Goal: Task Accomplishment & Management: Manage account settings

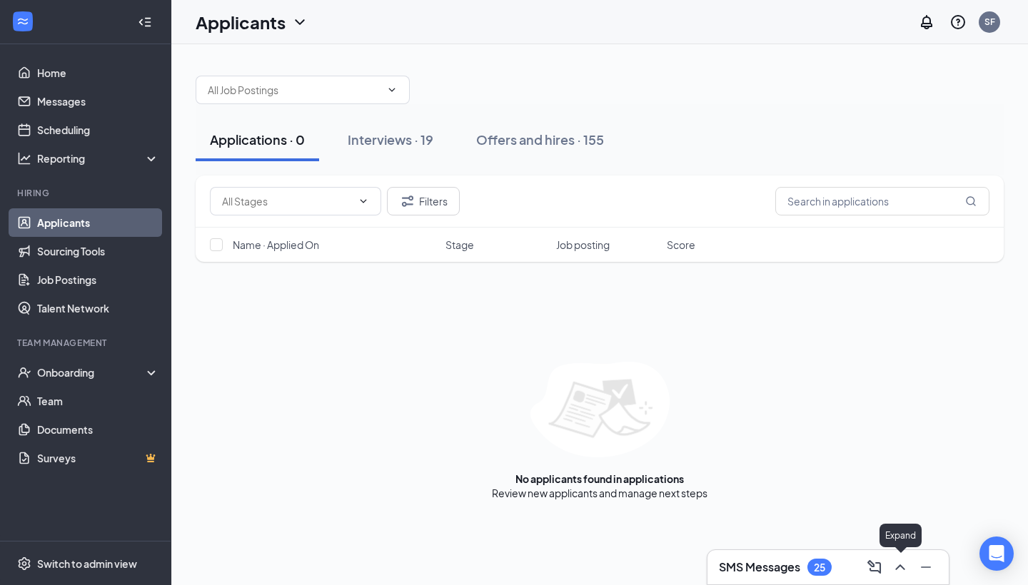
click at [896, 564] on icon "ChevronUp" at bounding box center [899, 567] width 17 height 17
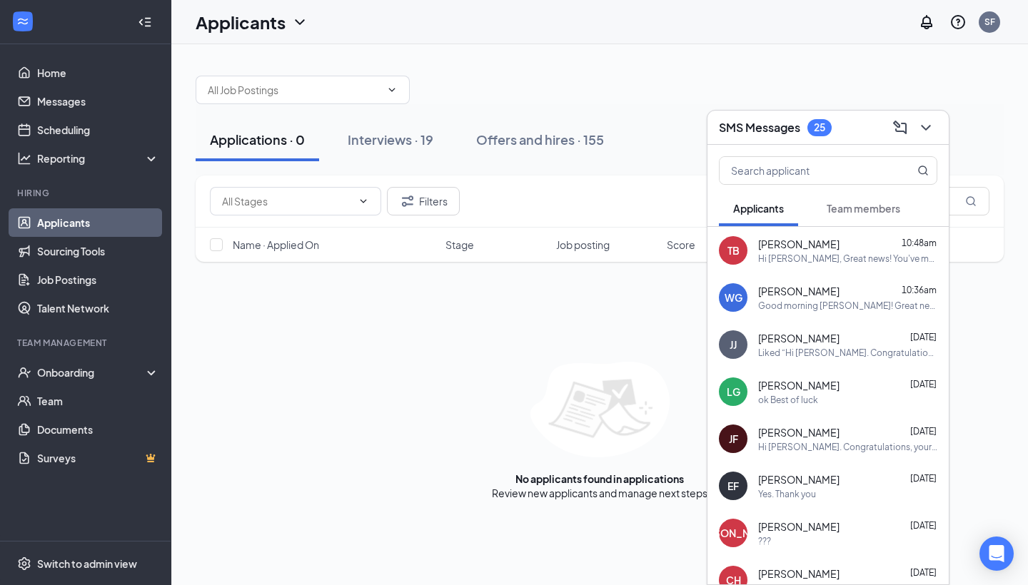
click at [900, 212] on span "Team members" at bounding box center [864, 208] width 74 height 13
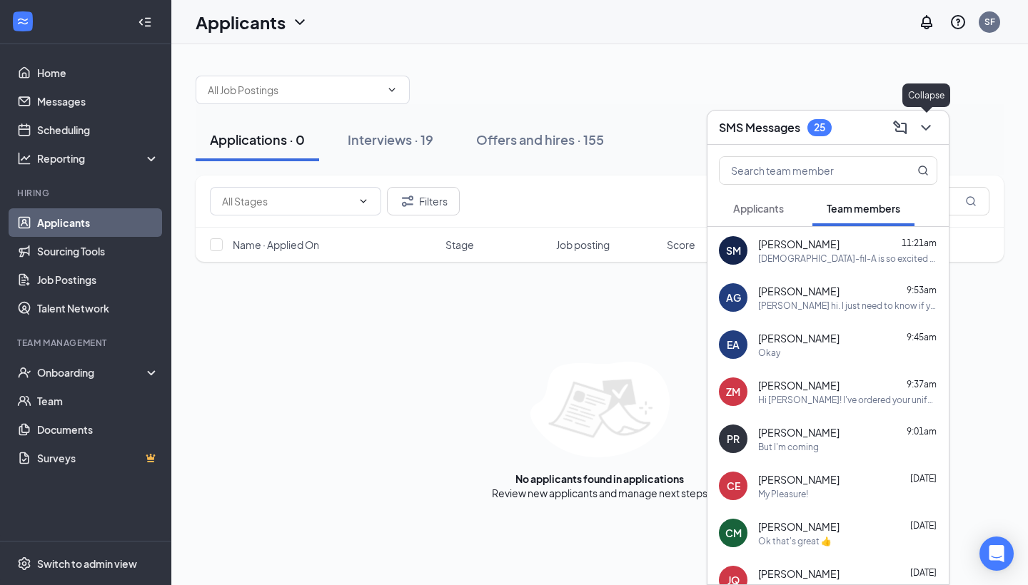
click at [927, 123] on icon "ChevronDown" at bounding box center [925, 127] width 17 height 17
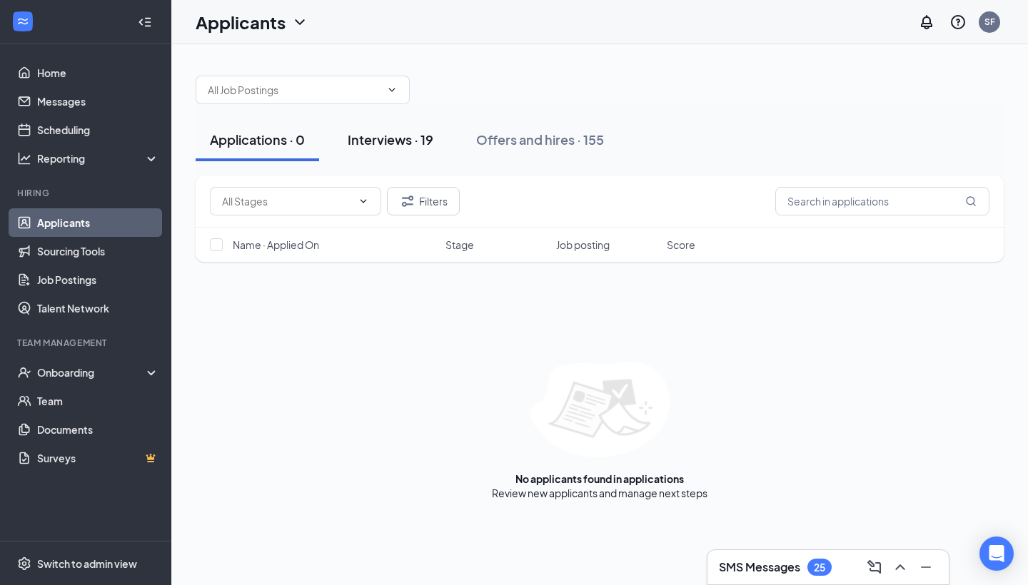
click at [394, 148] on div "Interviews · 19" at bounding box center [391, 140] width 86 height 18
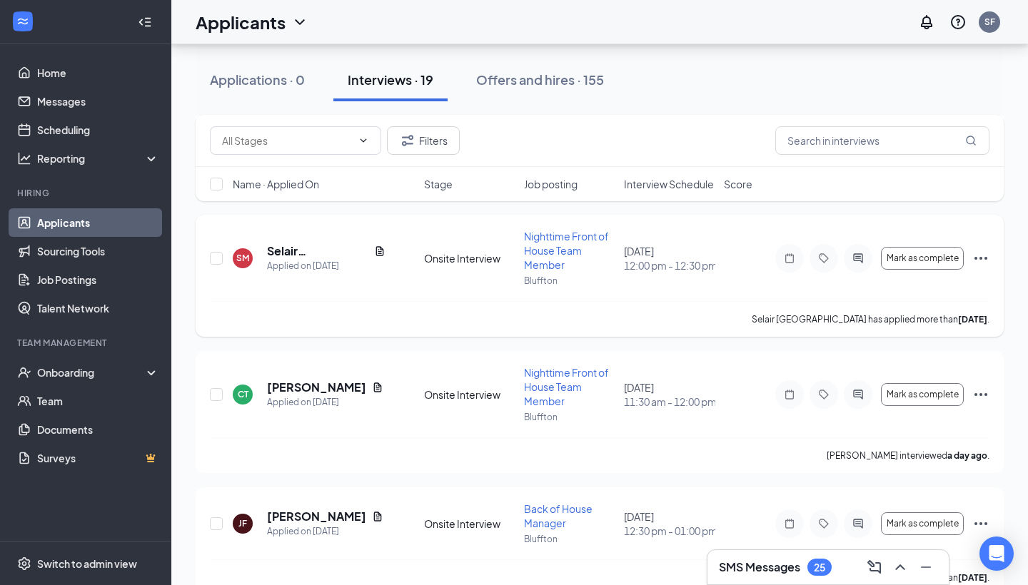
scroll to position [1562, 0]
click at [901, 560] on icon "ChevronUp" at bounding box center [899, 567] width 17 height 17
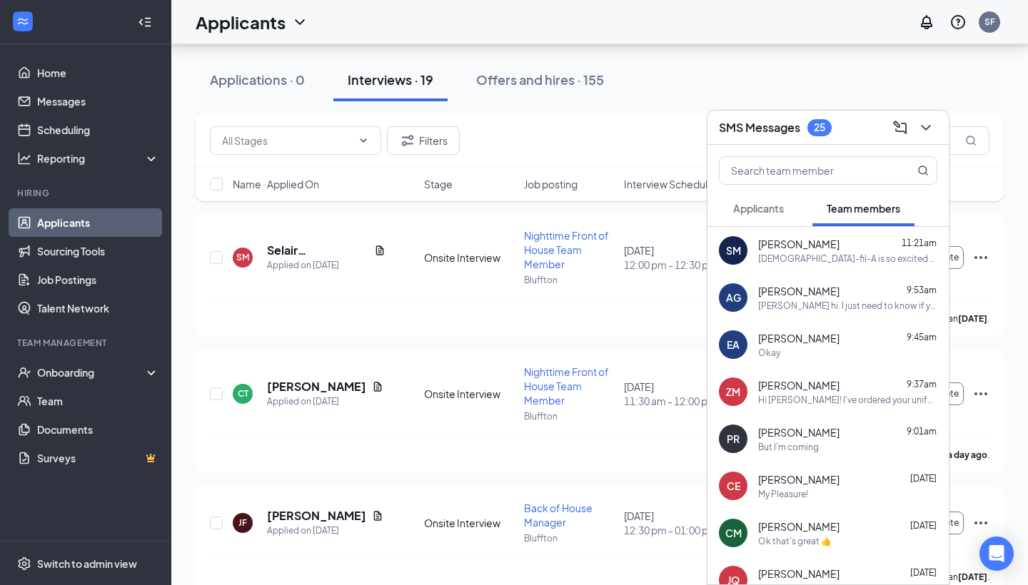
click at [787, 207] on button "Applicants" at bounding box center [758, 209] width 79 height 36
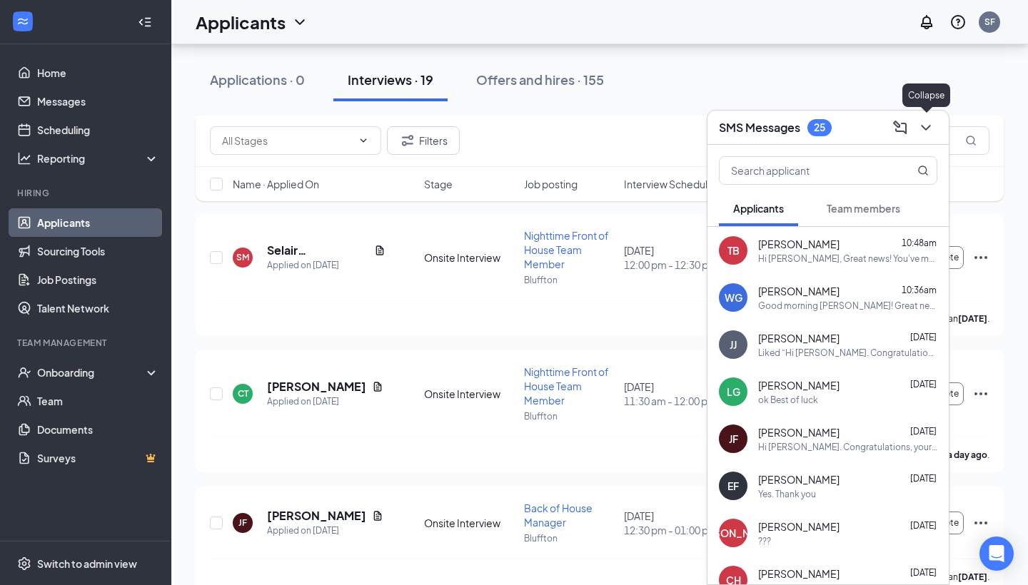
click at [926, 123] on icon "ChevronDown" at bounding box center [925, 127] width 17 height 17
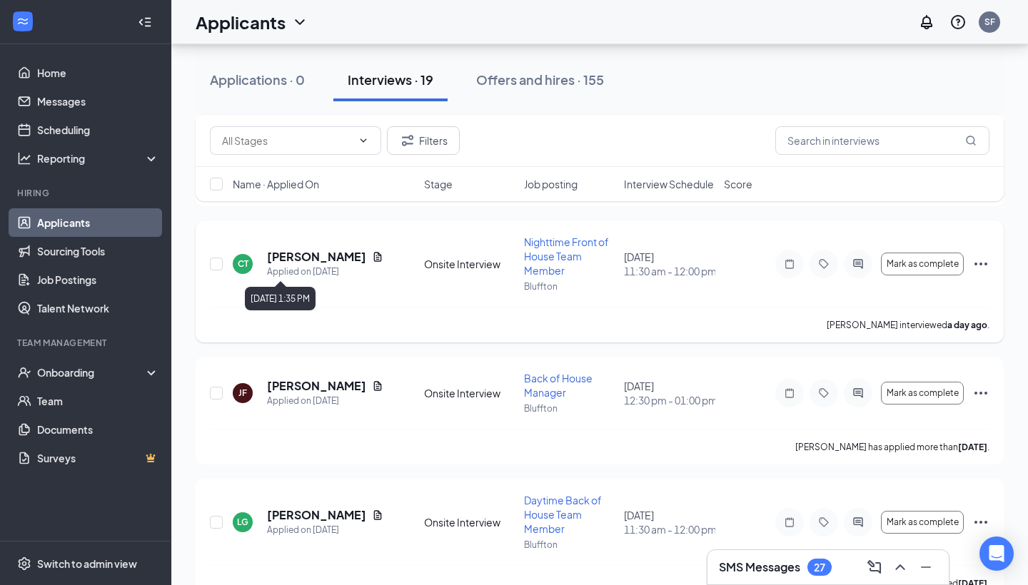
scroll to position [1646, 0]
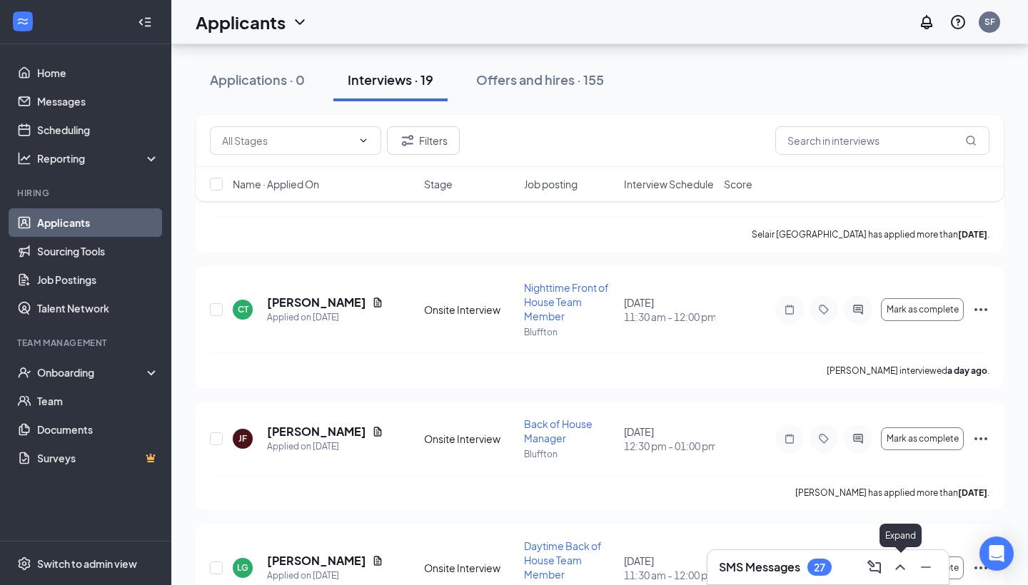
click at [902, 561] on icon "ChevronUp" at bounding box center [899, 567] width 17 height 17
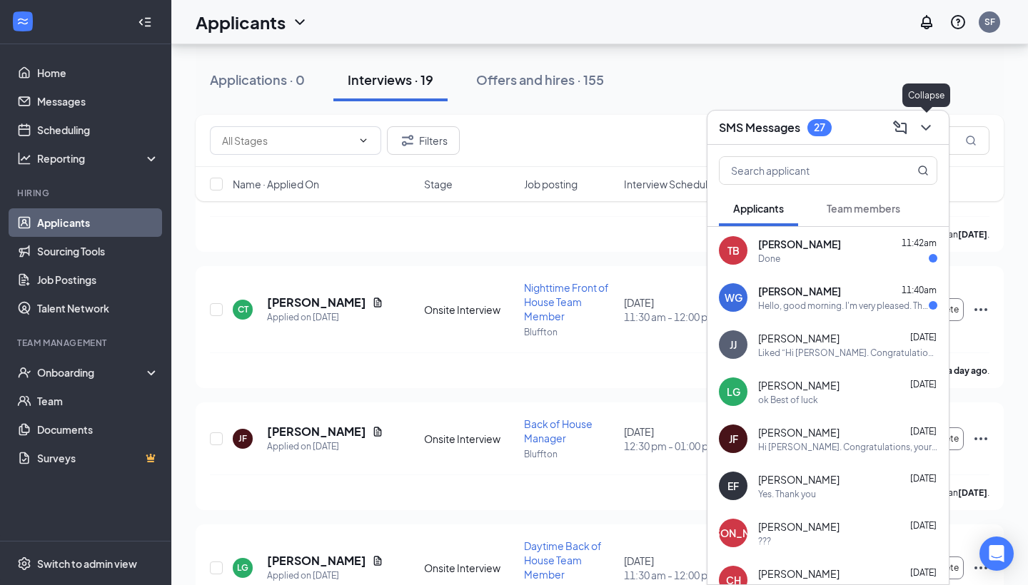
click at [926, 129] on icon "ChevronDown" at bounding box center [925, 128] width 9 height 6
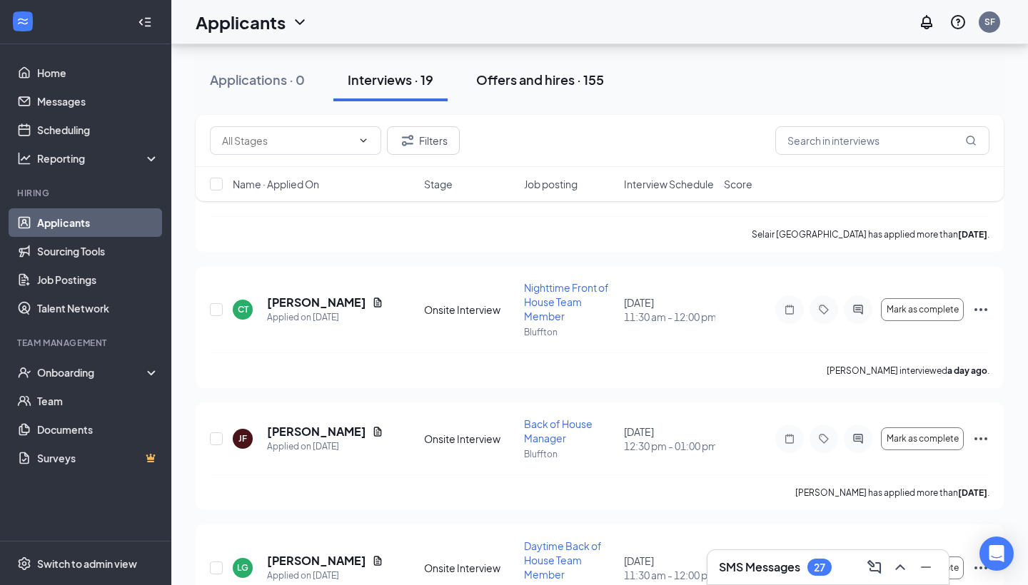
click at [570, 90] on button "Offers and hires · 155" at bounding box center [540, 80] width 156 height 43
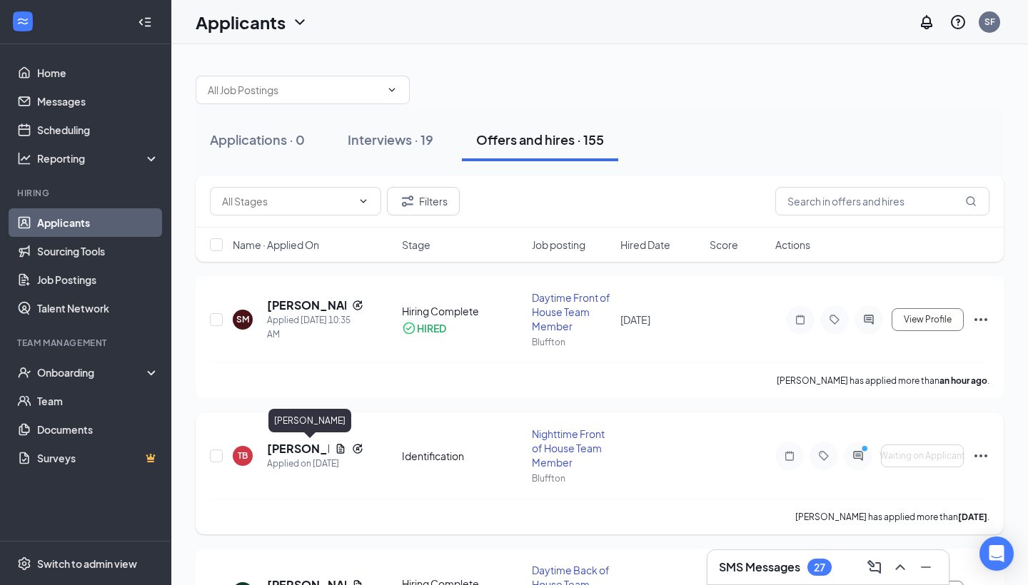
click at [300, 447] on h5 "[PERSON_NAME]" at bounding box center [298, 449] width 62 height 16
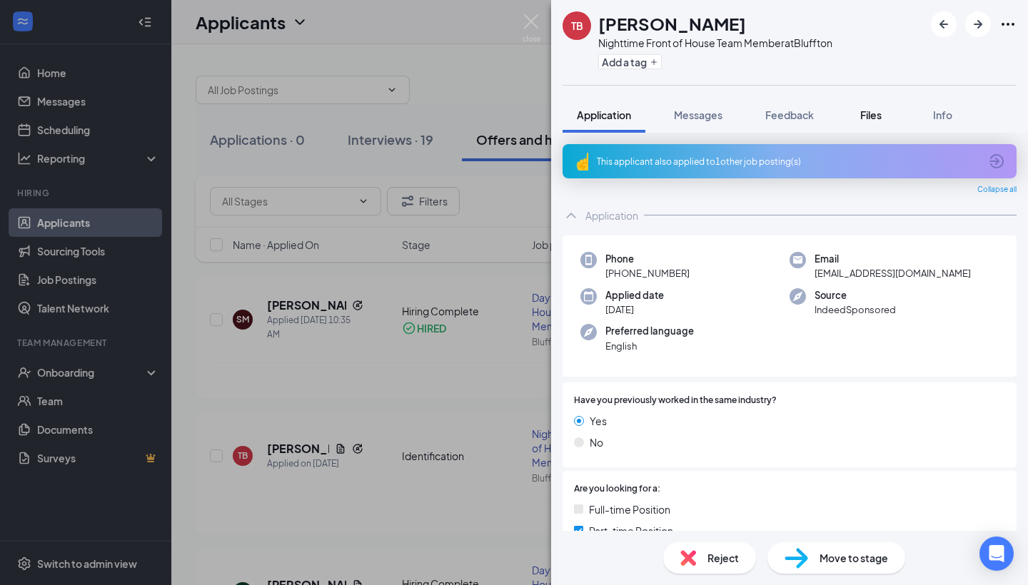
click at [881, 120] on span "Files" at bounding box center [870, 114] width 21 height 13
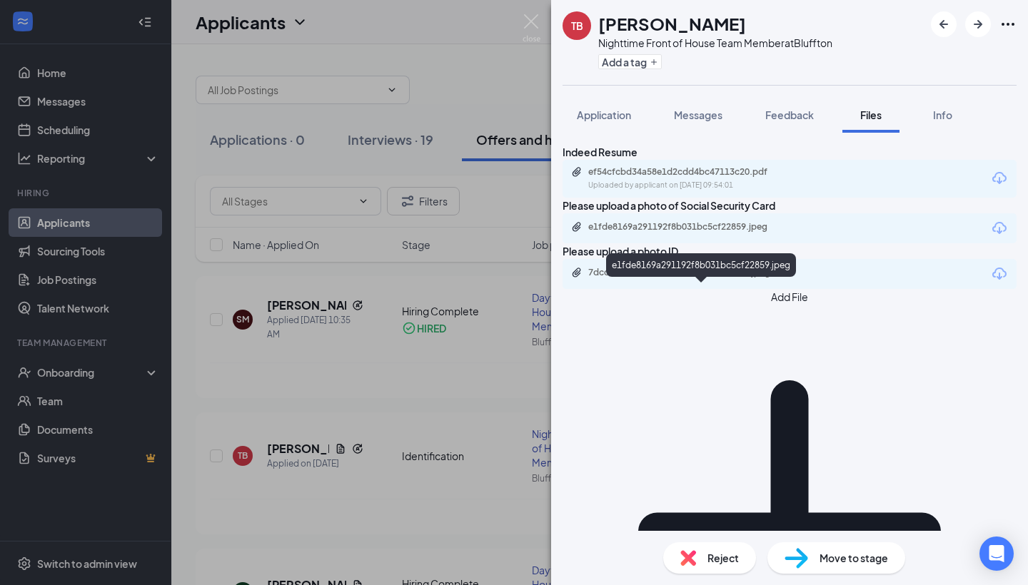
click at [788, 233] on div "e1fde8169a291192f8b031bc5cf22859.jpeg" at bounding box center [688, 226] width 200 height 11
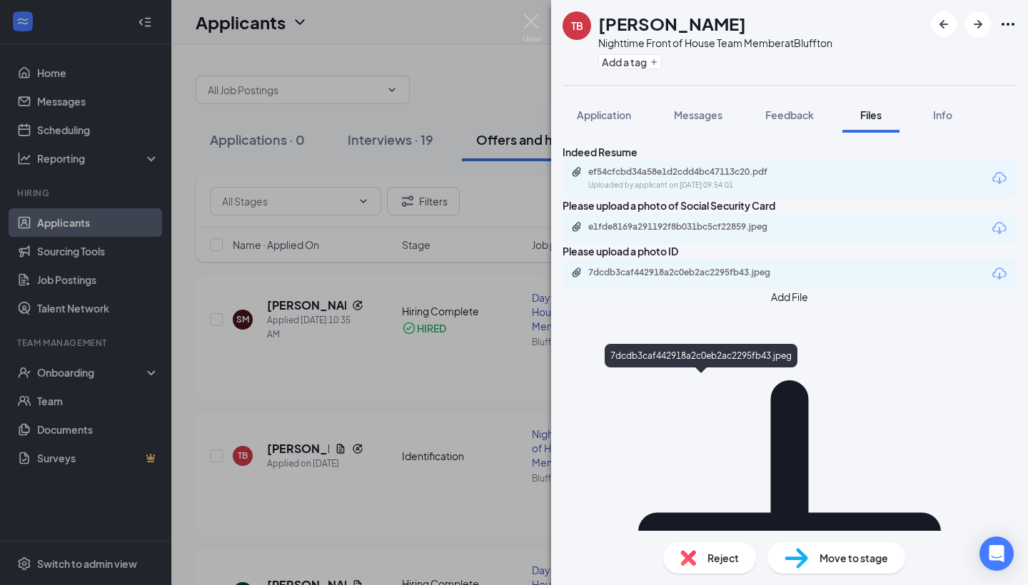
click at [788, 278] on div "7dcdb3caf442918a2c0eb2ac2295fb43.jpeg" at bounding box center [688, 272] width 200 height 11
click at [830, 550] on span "Move to stage" at bounding box center [853, 558] width 69 height 16
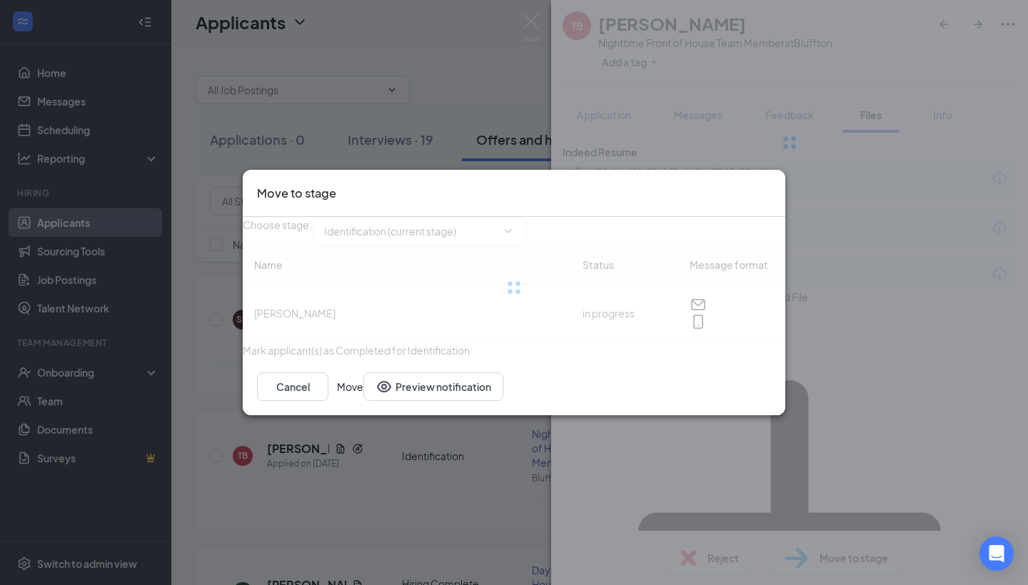
type input "Hiring Complete (final stage)"
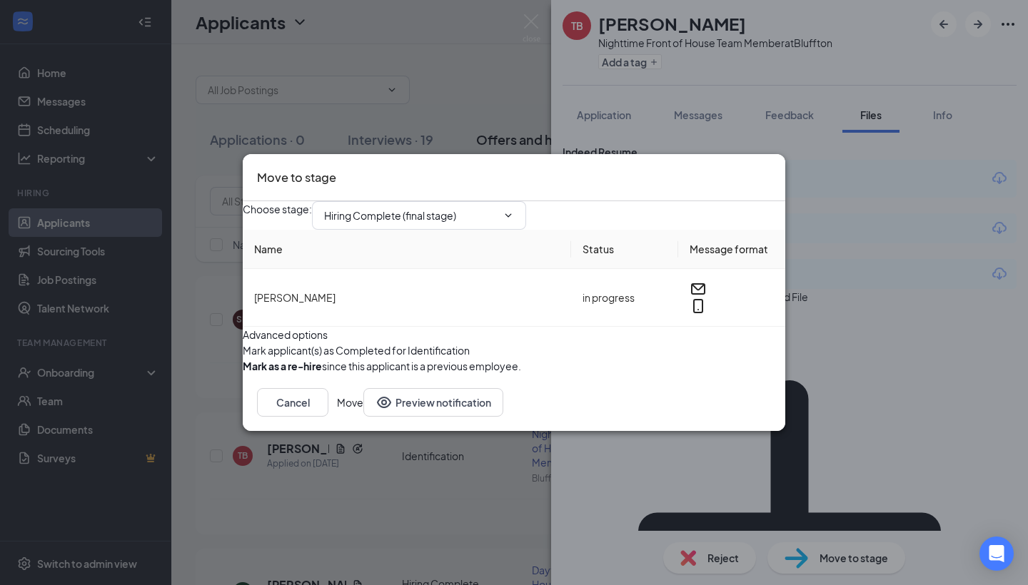
click at [363, 417] on button "Move" at bounding box center [350, 402] width 26 height 29
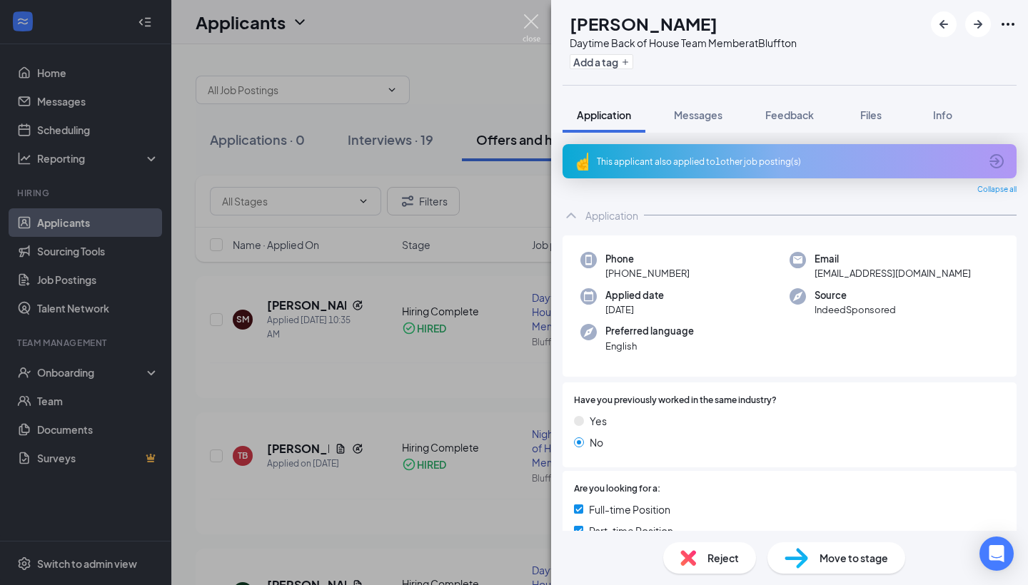
click at [535, 23] on img at bounding box center [531, 28] width 18 height 28
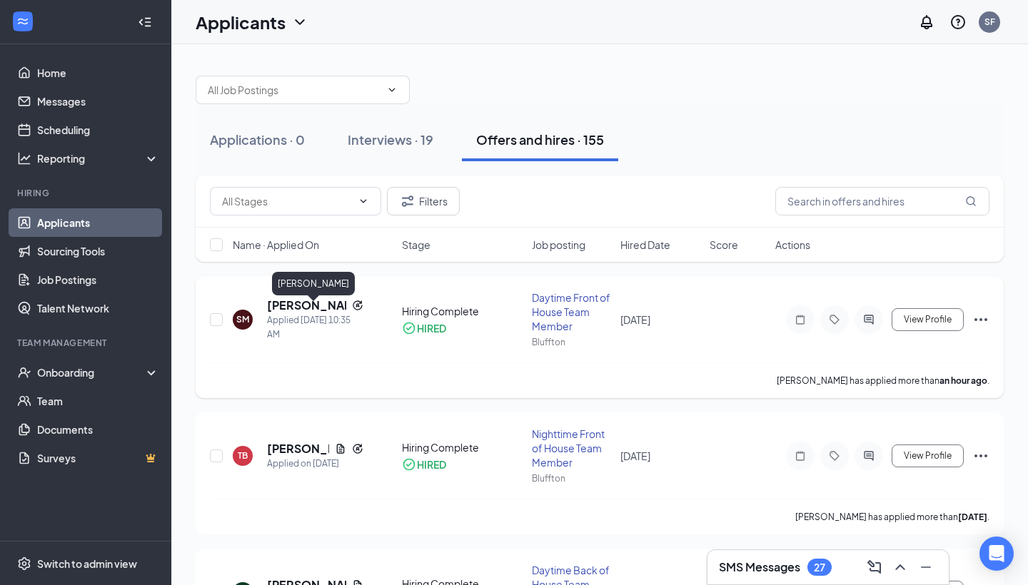
click at [345, 312] on h5 "[PERSON_NAME]" at bounding box center [306, 306] width 79 height 16
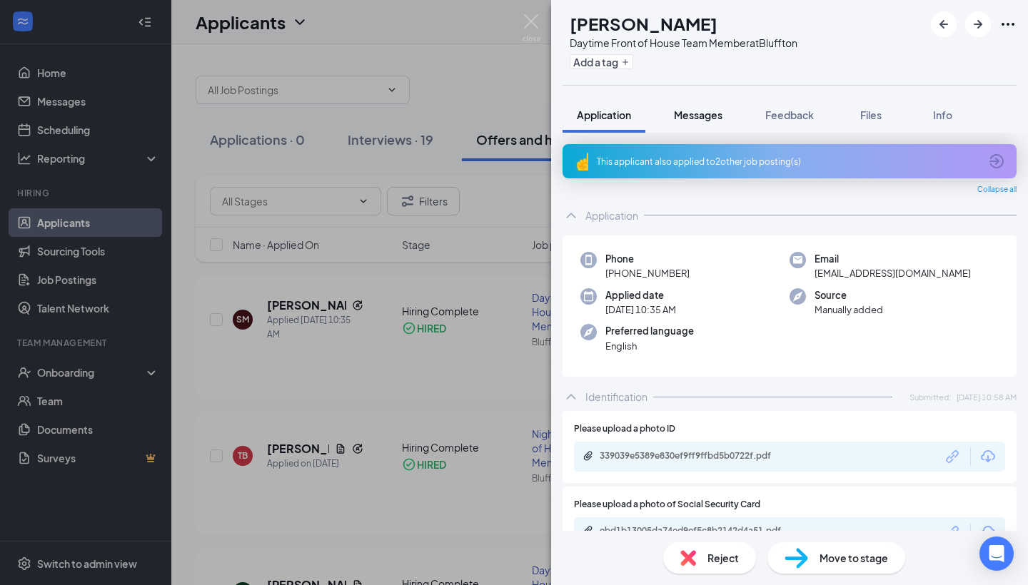
click at [710, 121] on div "Messages" at bounding box center [698, 115] width 49 height 14
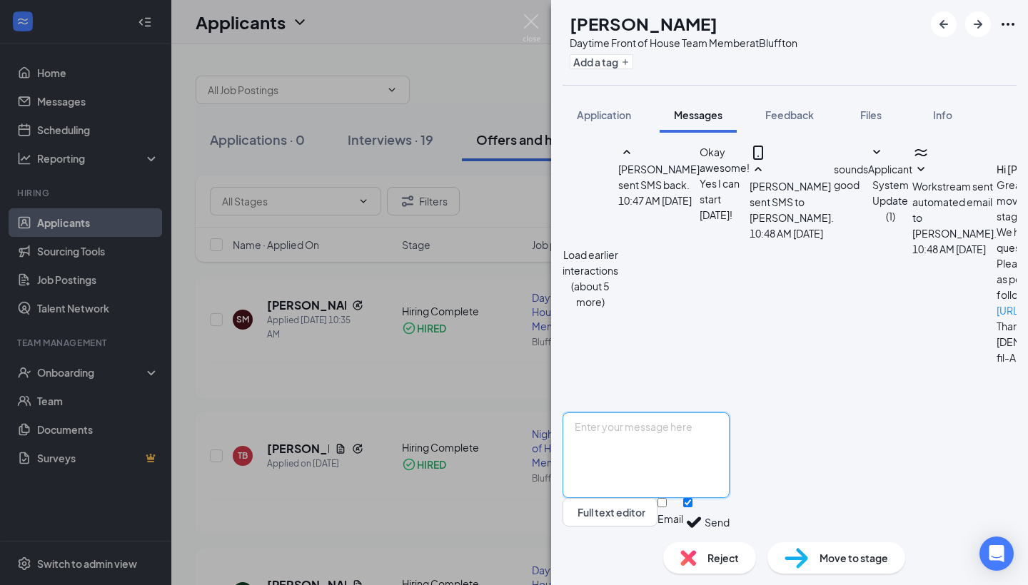
click at [729, 413] on textarea at bounding box center [645, 456] width 167 height 86
type textarea "I am sorry, I accidentally entered your hourly as a full time, But you are Part…"
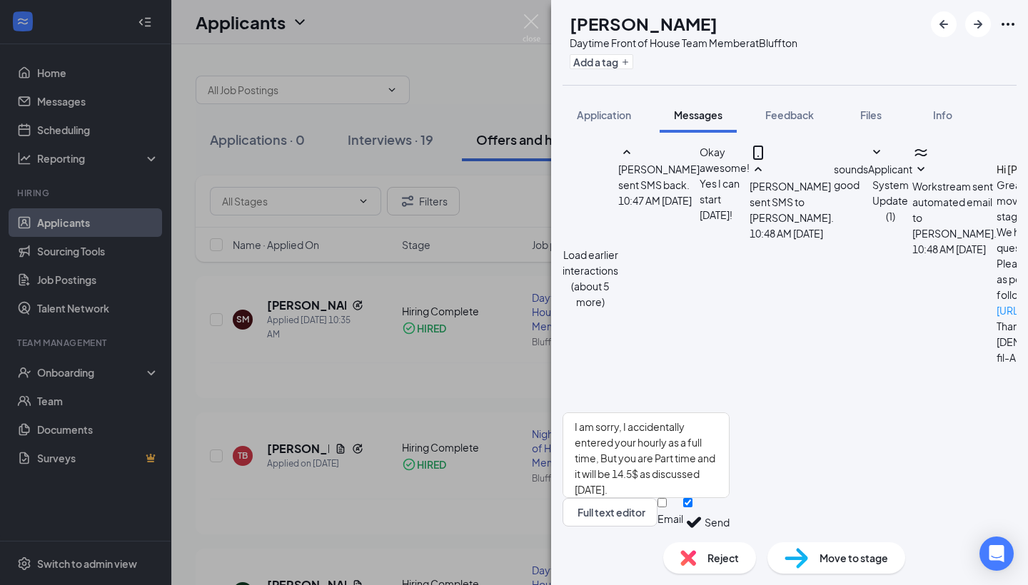
click at [729, 500] on button "Send" at bounding box center [716, 522] width 25 height 49
click at [534, 19] on img at bounding box center [531, 28] width 18 height 28
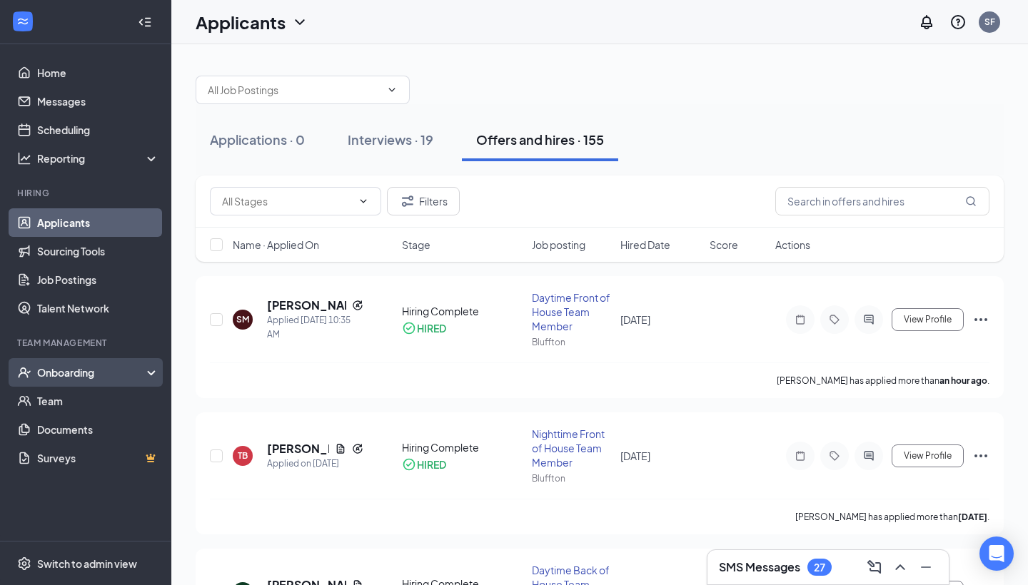
click at [73, 370] on div "Onboarding" at bounding box center [92, 372] width 110 height 14
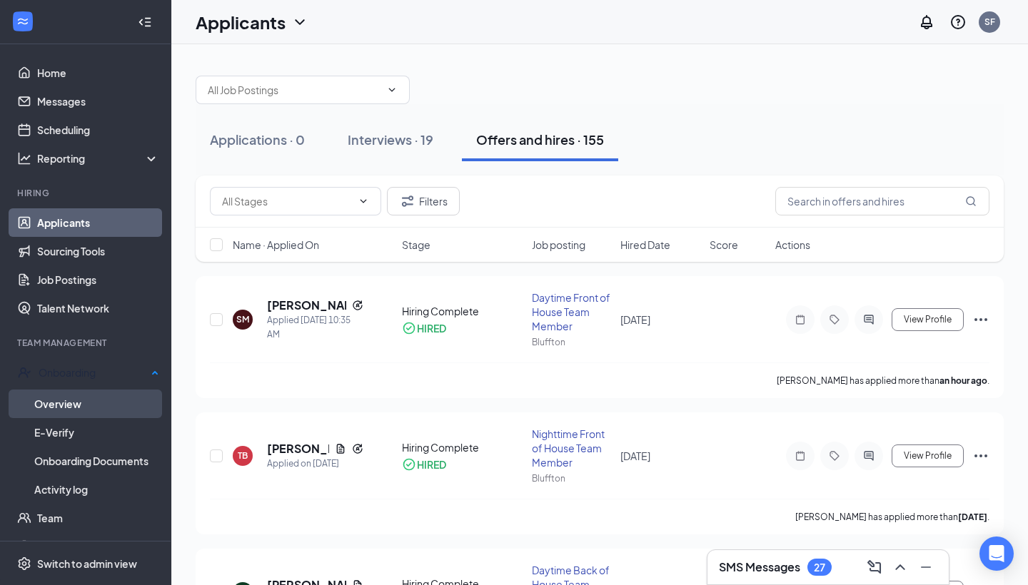
click at [83, 405] on link "Overview" at bounding box center [96, 404] width 125 height 29
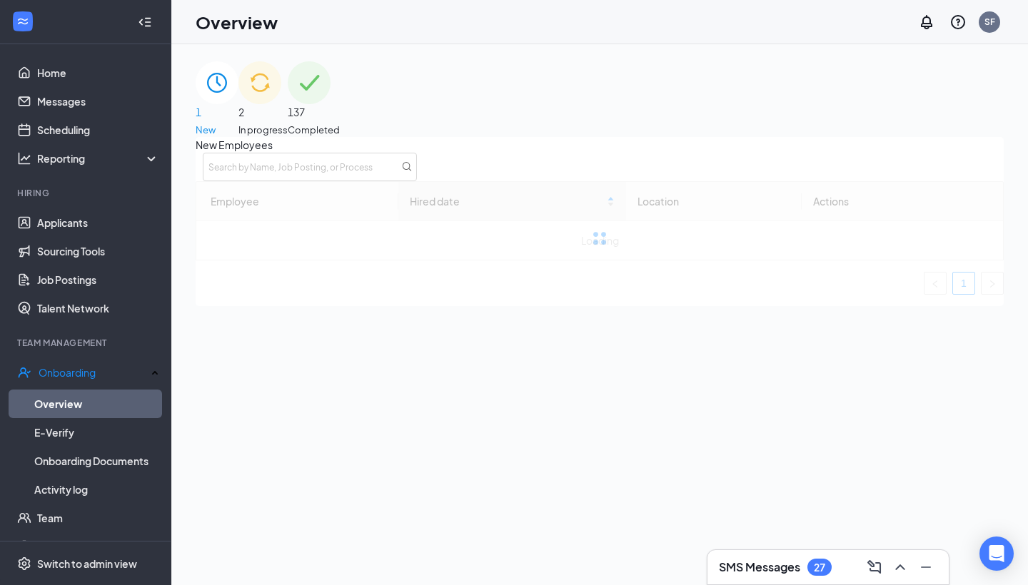
click at [288, 127] on div "2 In progress" at bounding box center [262, 99] width 49 height 76
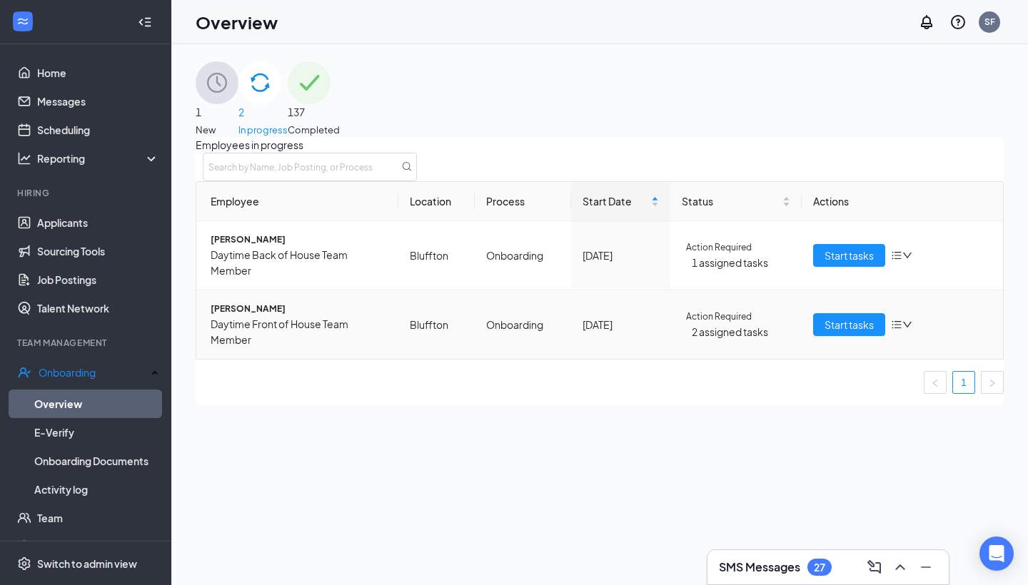
click at [891, 319] on icon "bars" at bounding box center [896, 324] width 11 height 11
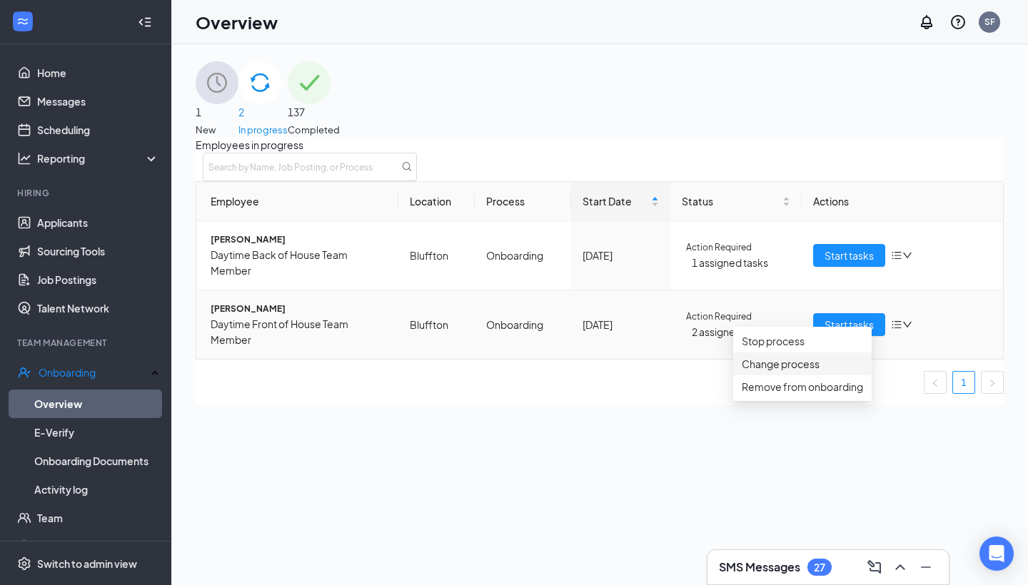
click at [806, 372] on div "Change process" at bounding box center [802, 364] width 121 height 16
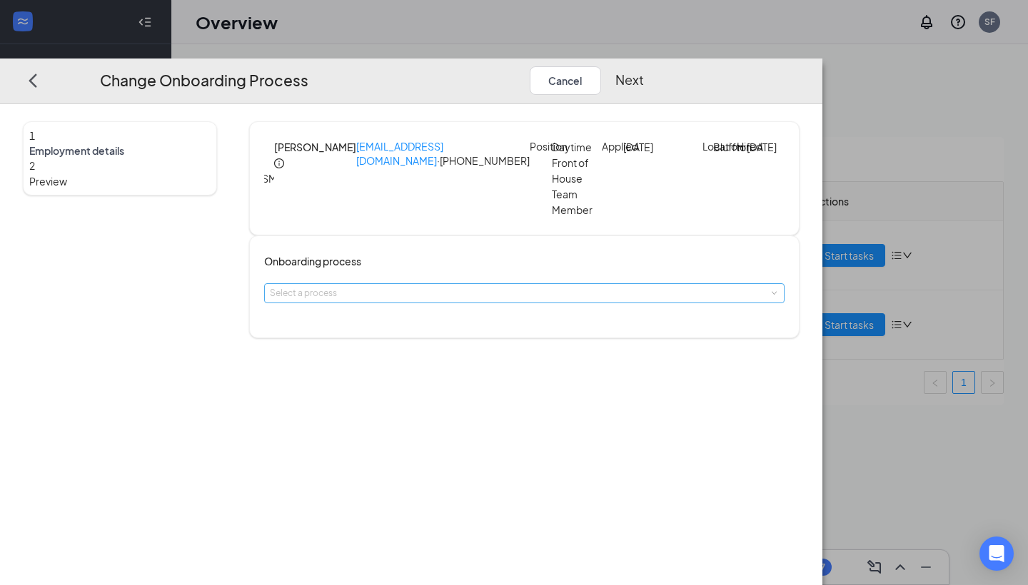
click at [519, 300] on div "Select a process" at bounding box center [521, 293] width 502 height 14
click at [569, 301] on input at bounding box center [524, 293] width 509 height 19
click at [217, 271] on div "1 Employment details 2 Preview" at bounding box center [120, 229] width 194 height 217
click at [475, 299] on div "Select a process" at bounding box center [521, 293] width 502 height 14
click at [601, 66] on button "Cancel" at bounding box center [565, 80] width 71 height 29
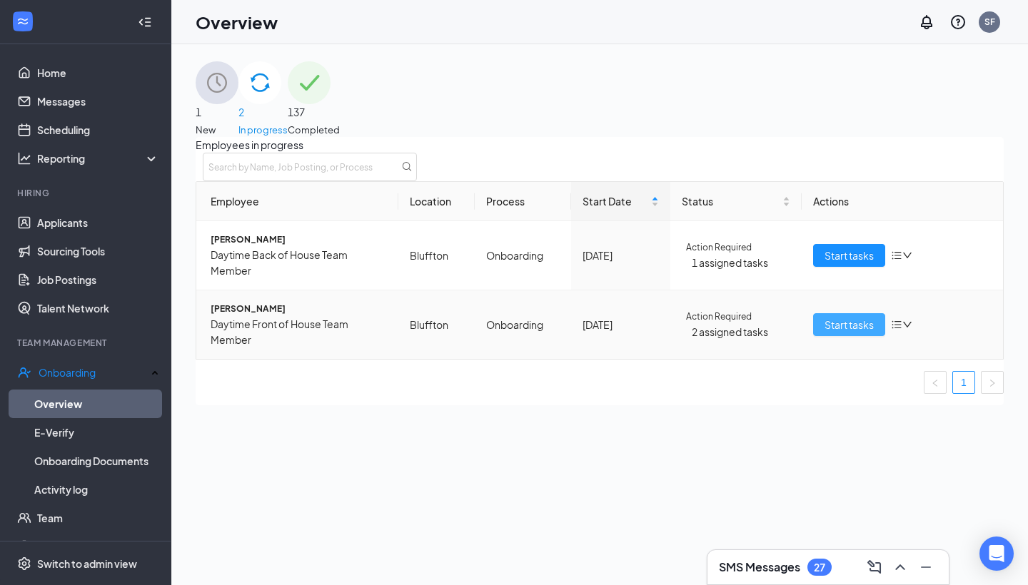
click at [875, 313] on button "Start tasks" at bounding box center [849, 324] width 72 height 23
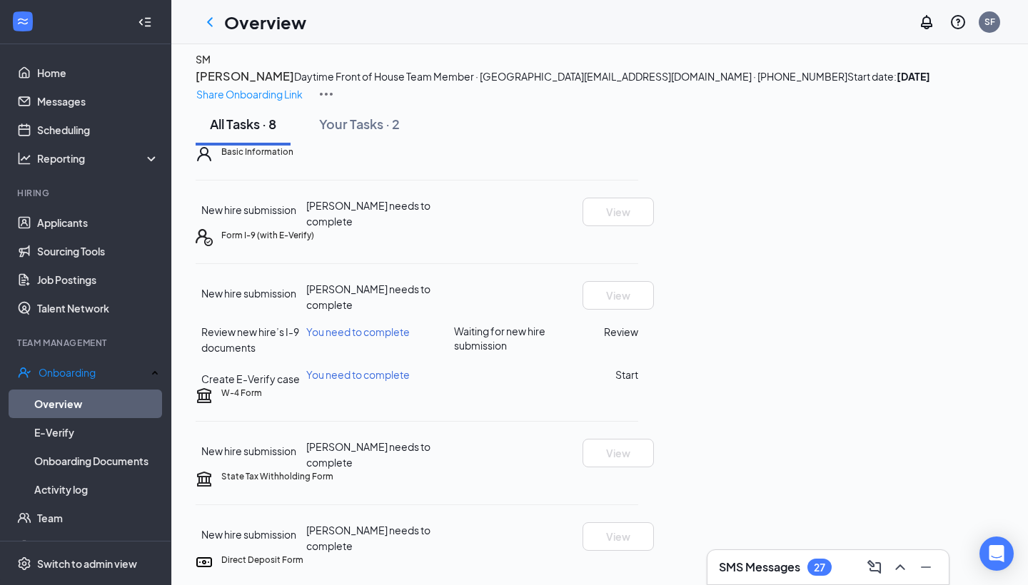
scroll to position [9, 0]
click at [335, 86] on img at bounding box center [326, 94] width 17 height 17
click at [764, 146] on div "All Tasks · 8 Your Tasks · 2" at bounding box center [600, 124] width 808 height 43
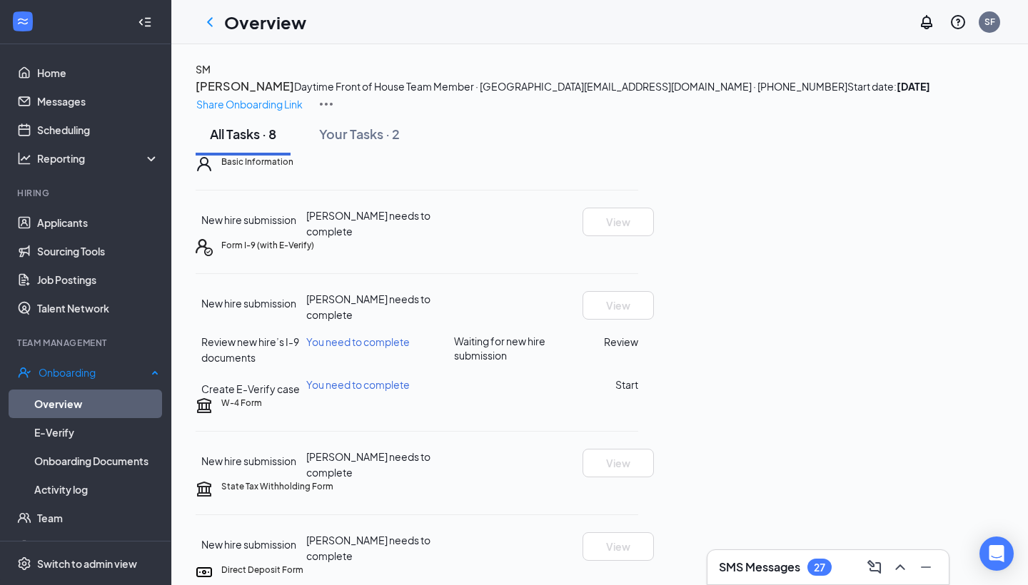
click at [96, 400] on link "Overview" at bounding box center [96, 404] width 125 height 29
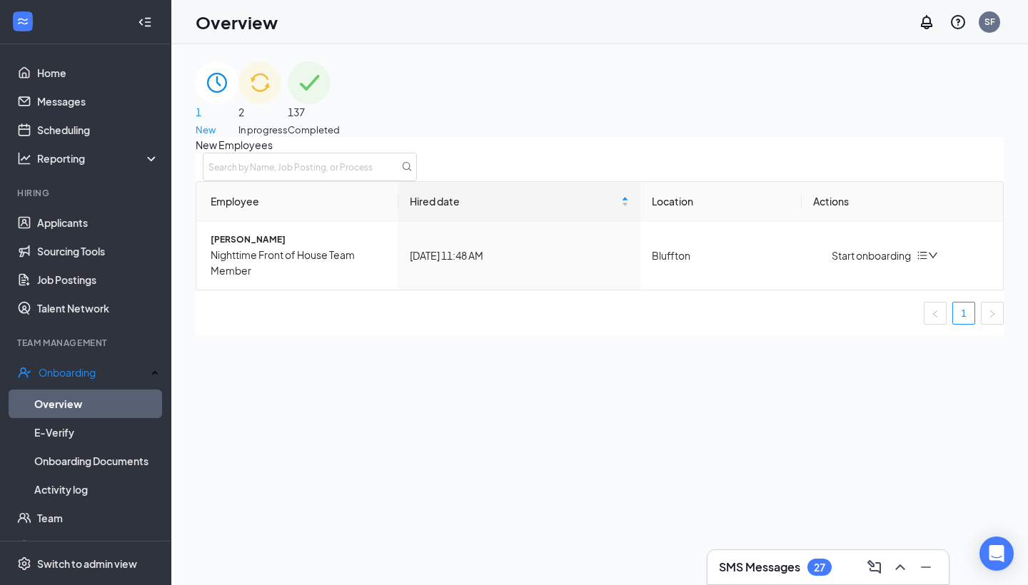
click at [288, 94] on div "2 In progress" at bounding box center [262, 99] width 49 height 76
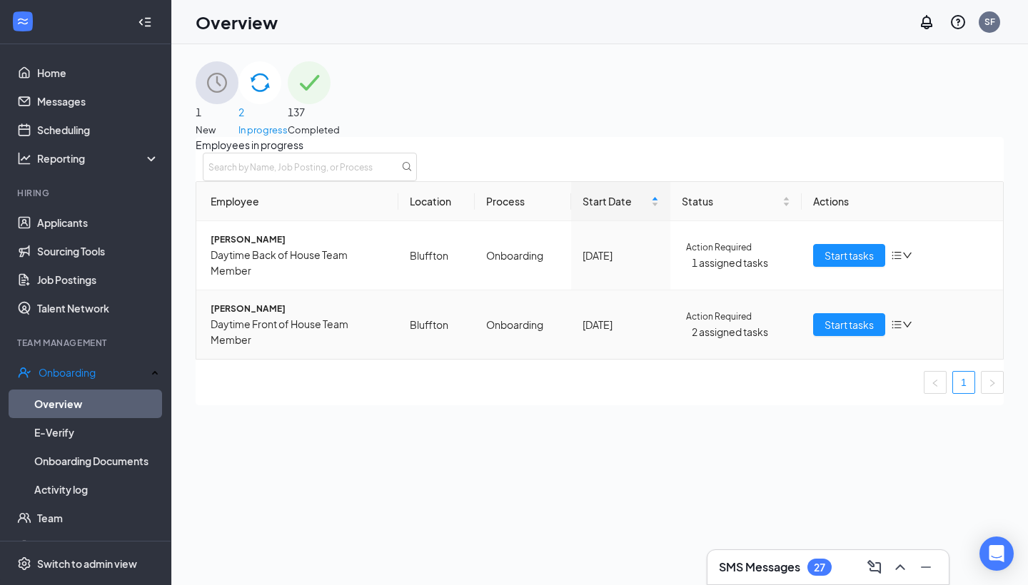
click at [891, 319] on icon "bars" at bounding box center [896, 324] width 11 height 11
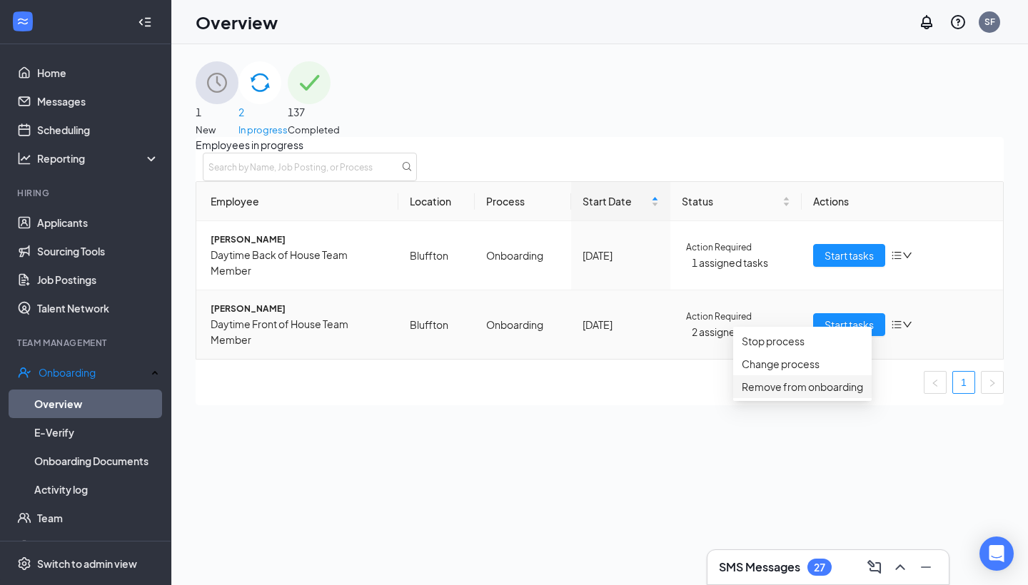
click at [815, 395] on div "Remove from onboarding" at bounding box center [802, 387] width 121 height 16
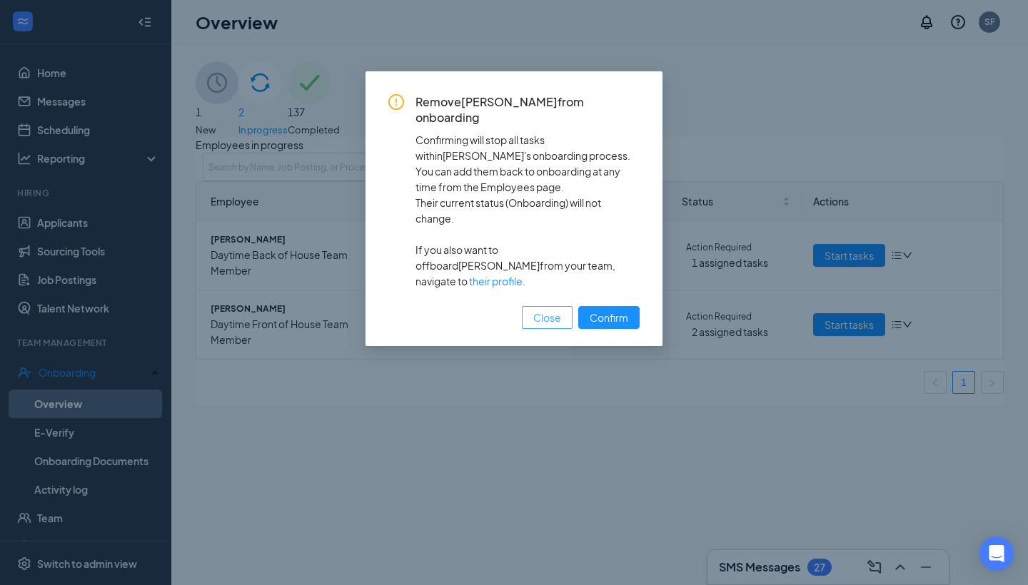
click at [557, 310] on span "Close" at bounding box center [547, 318] width 28 height 16
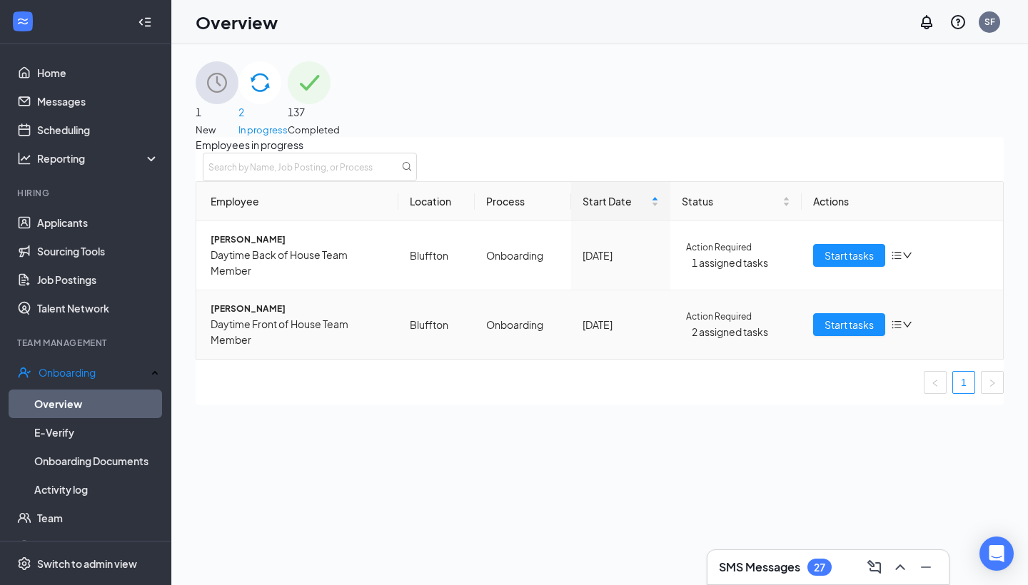
click at [891, 319] on icon "bars" at bounding box center [896, 324] width 11 height 11
click at [794, 349] on div "Stop process" at bounding box center [802, 341] width 121 height 16
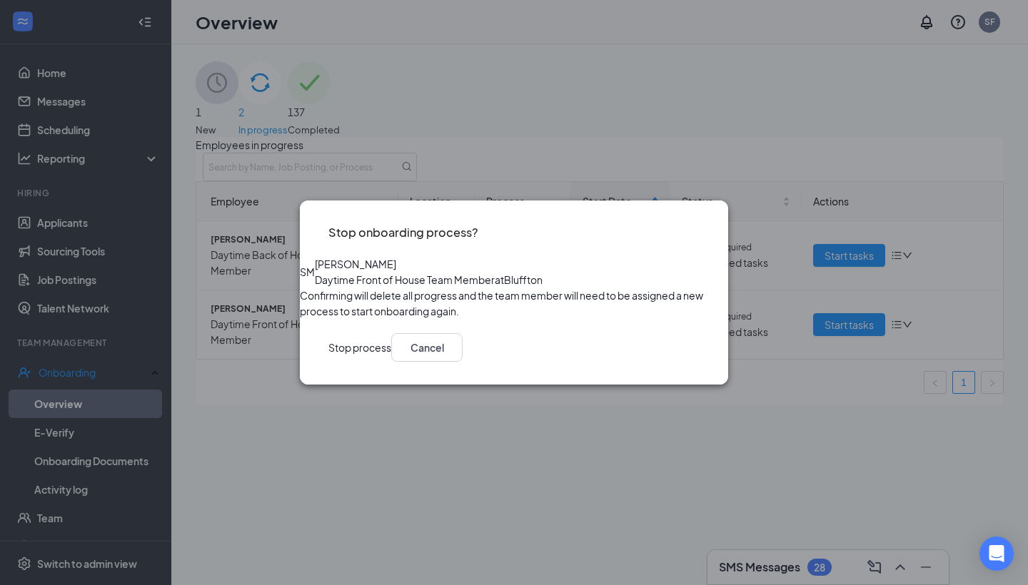
click at [391, 362] on button "Stop process" at bounding box center [359, 347] width 63 height 29
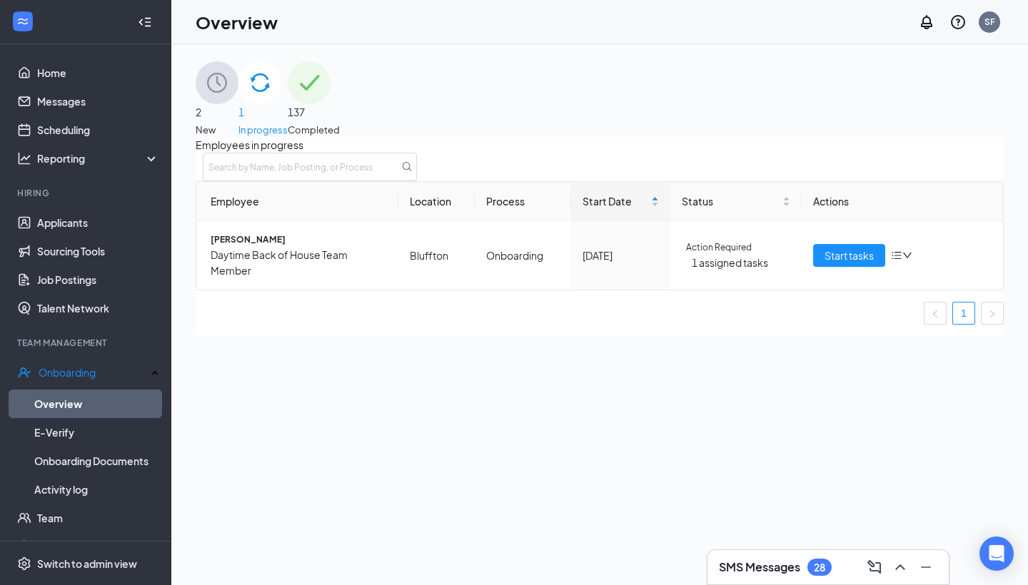
click at [238, 101] on div "2 New" at bounding box center [217, 99] width 43 height 76
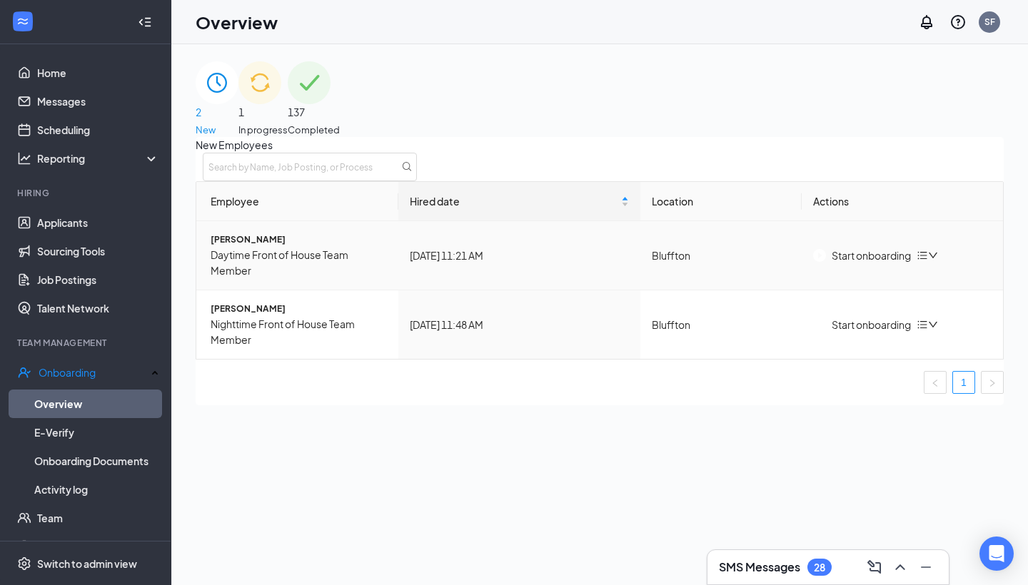
click at [889, 259] on button "Start onboarding" at bounding box center [862, 256] width 98 height 16
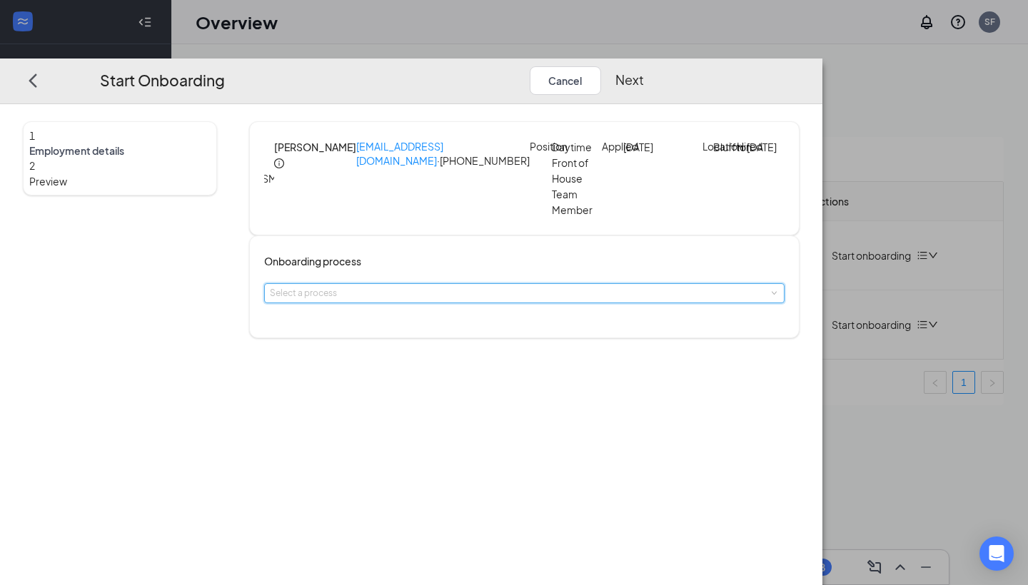
click at [421, 303] on div "Select a process" at bounding box center [524, 293] width 509 height 19
click at [427, 359] on li "Onboarding" at bounding box center [467, 360] width 234 height 26
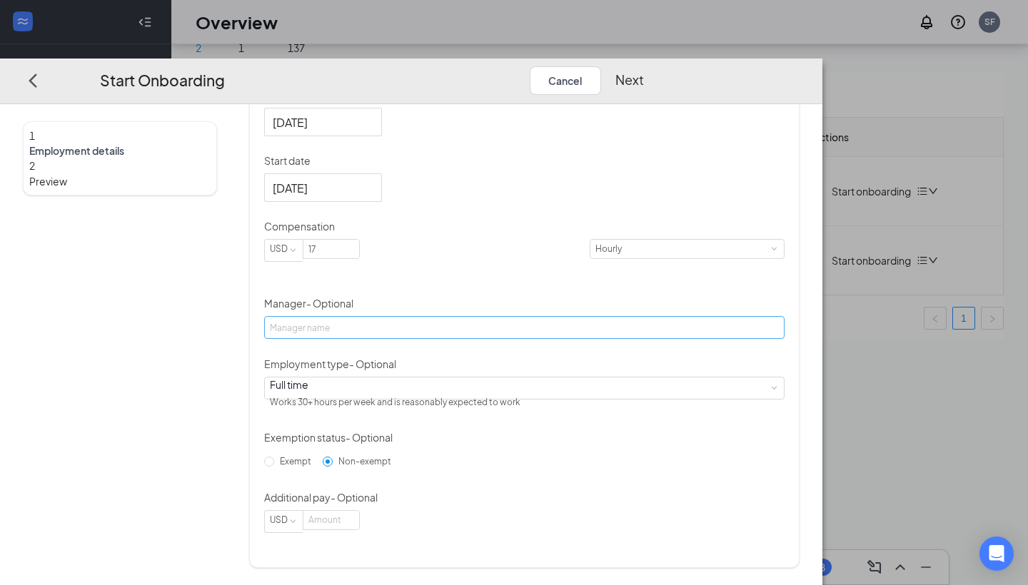
scroll to position [332, 0]
click at [359, 250] on input "17" at bounding box center [331, 249] width 56 height 19
type input "14.5"
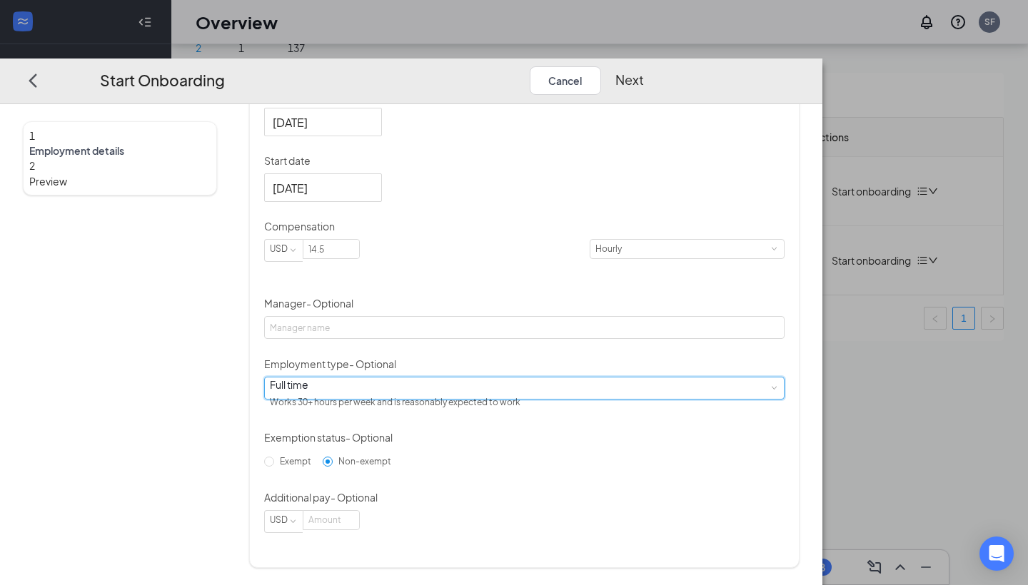
click at [425, 399] on div "Full time Works 30+ hours per week and is reasonably expected to work" at bounding box center [524, 388] width 509 height 21
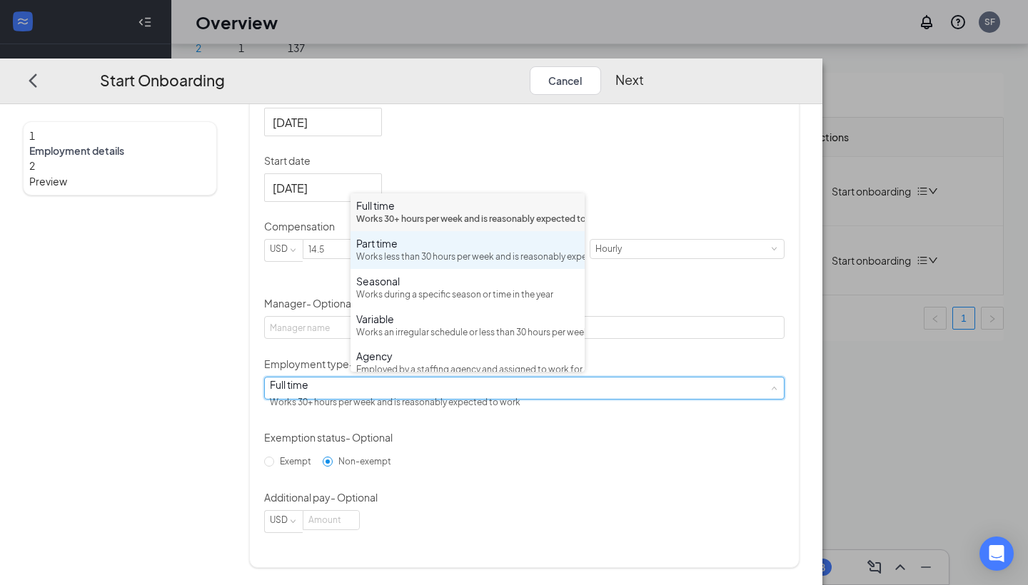
click at [410, 264] on div "Part time Works less than 30 hours per week and is reasonably expected to work" at bounding box center [467, 250] width 223 height 28
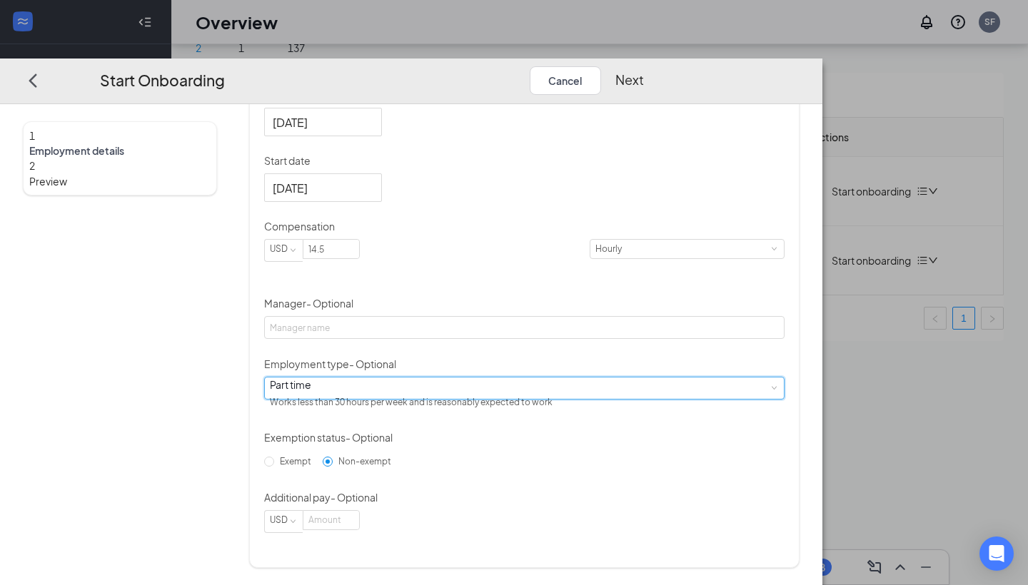
click at [644, 66] on button "Next" at bounding box center [629, 80] width 29 height 29
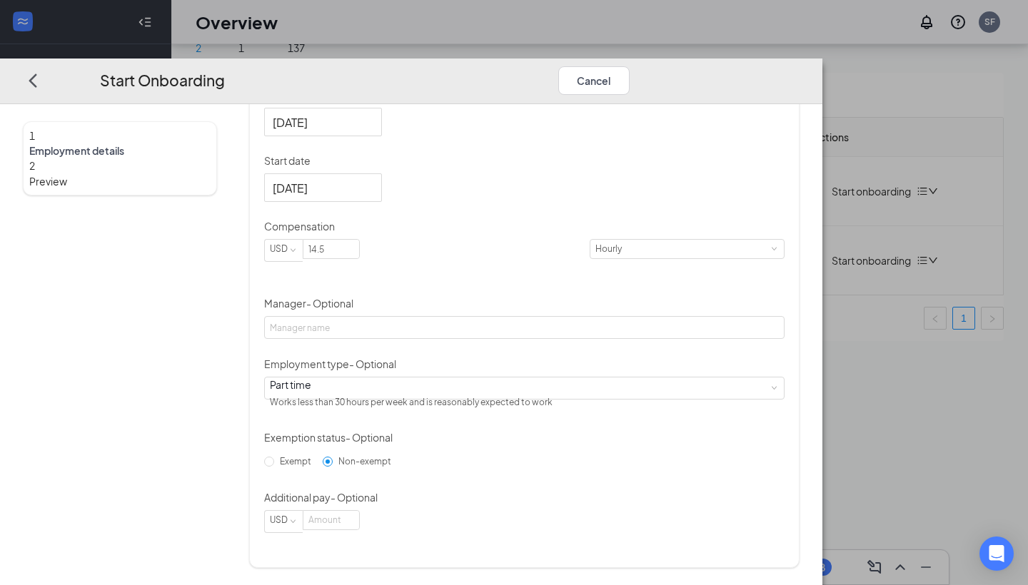
scroll to position [0, 0]
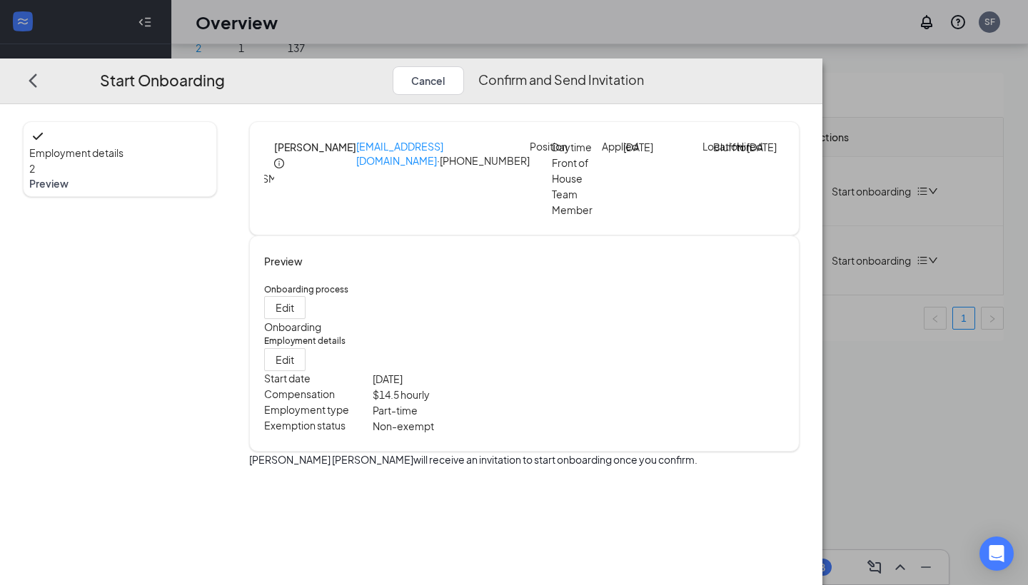
click at [644, 66] on button "Confirm and Send Invitation" at bounding box center [561, 80] width 166 height 29
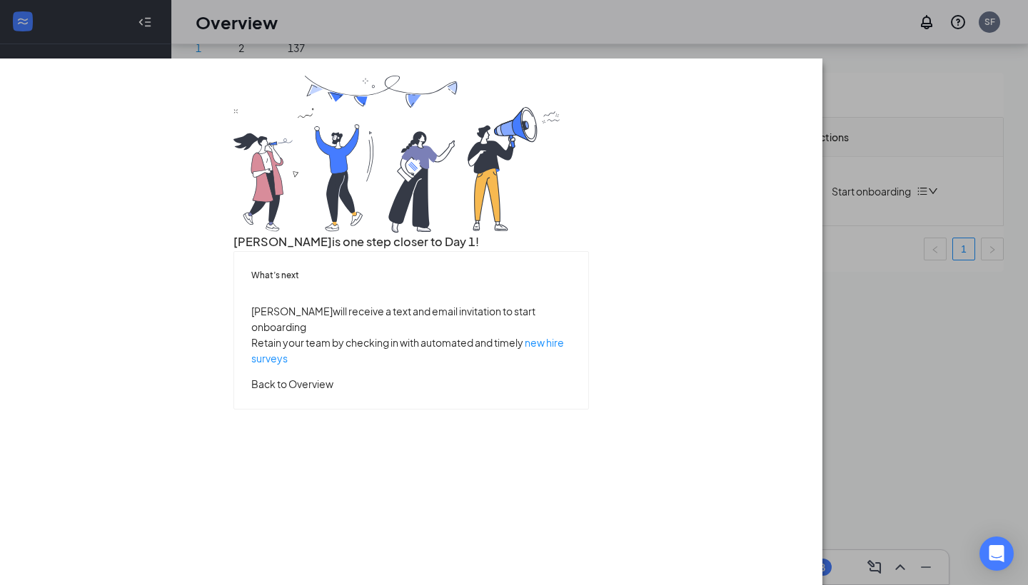
click at [333, 392] on button "Back to Overview" at bounding box center [292, 384] width 82 height 16
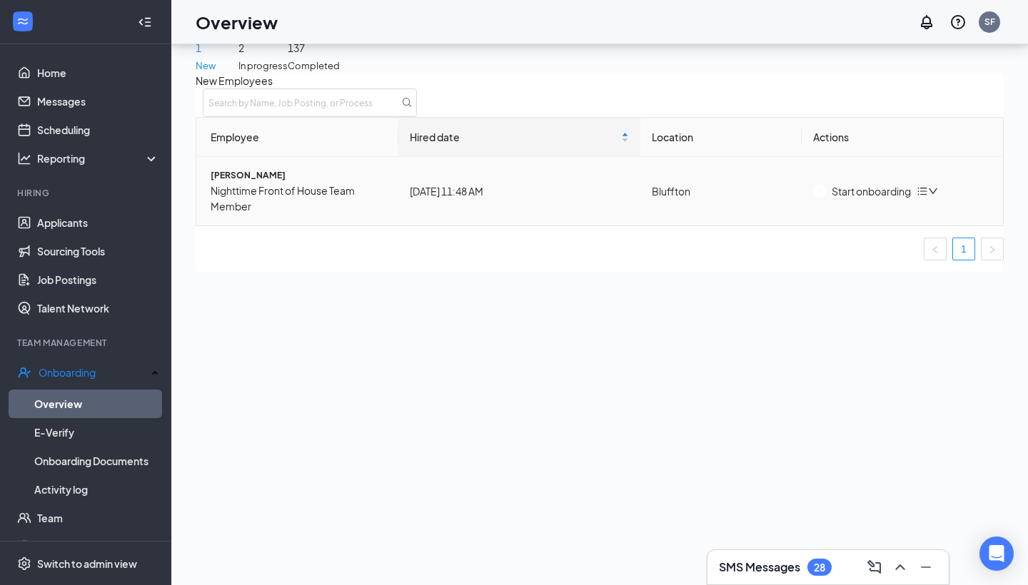
click at [883, 196] on div "Start onboarding" at bounding box center [862, 191] width 98 height 16
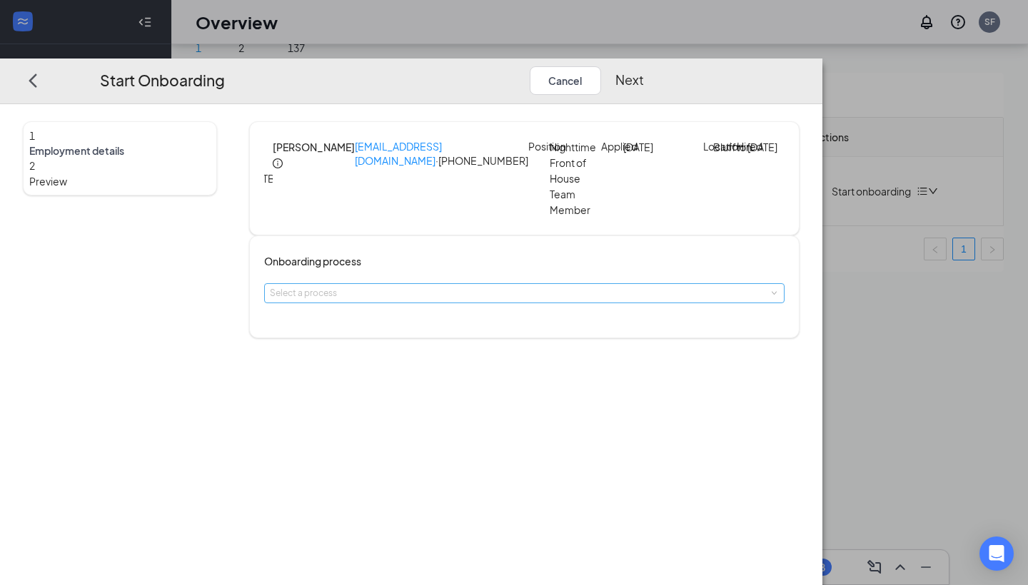
click at [517, 300] on div "Select a process" at bounding box center [521, 293] width 502 height 14
click at [498, 357] on li "Onboarding" at bounding box center [467, 360] width 234 height 26
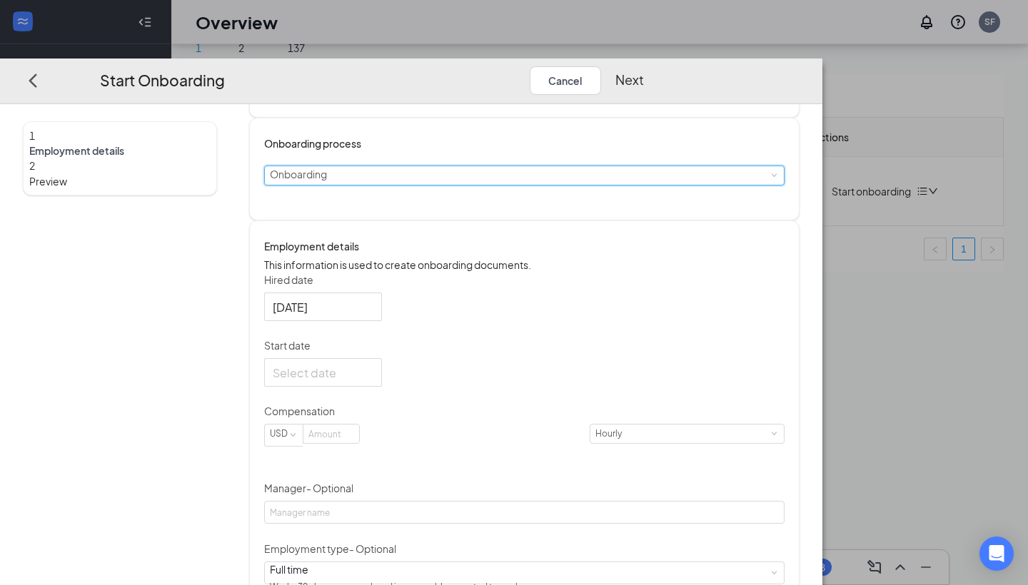
scroll to position [121, 0]
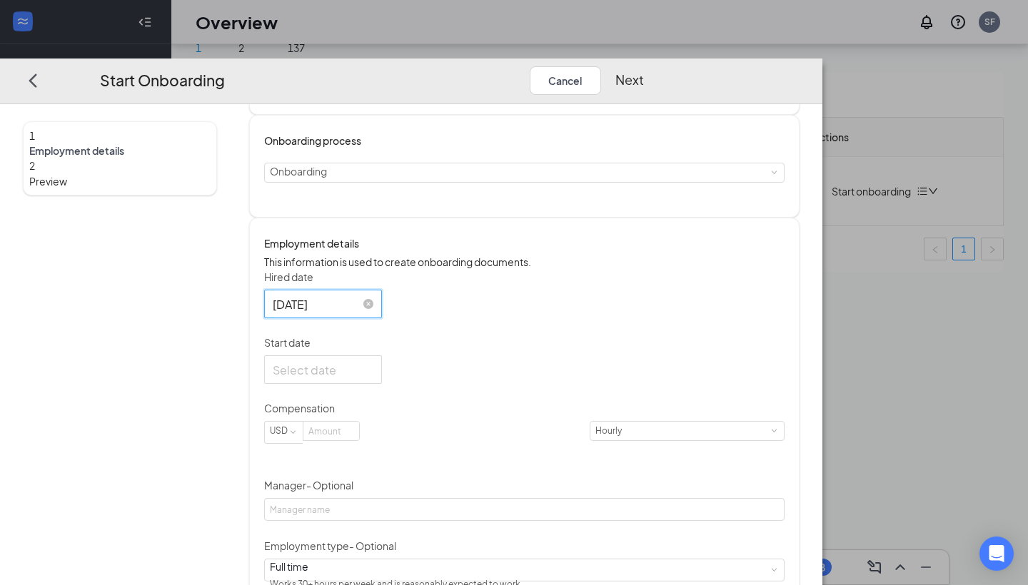
click at [370, 313] on input "[DATE]" at bounding box center [322, 304] width 98 height 18
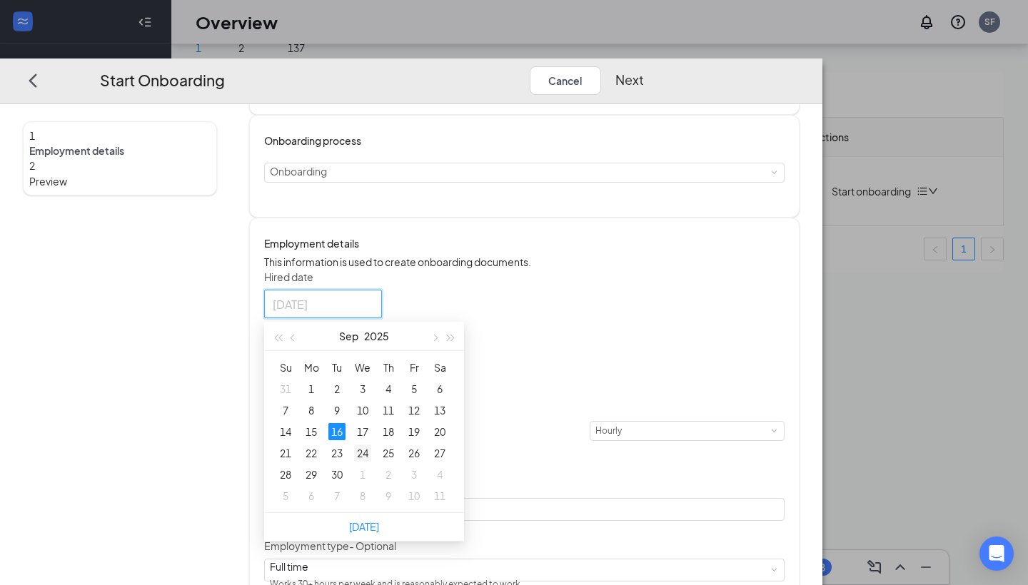
type input "[DATE]"
click at [371, 462] on div "24" at bounding box center [362, 453] width 17 height 17
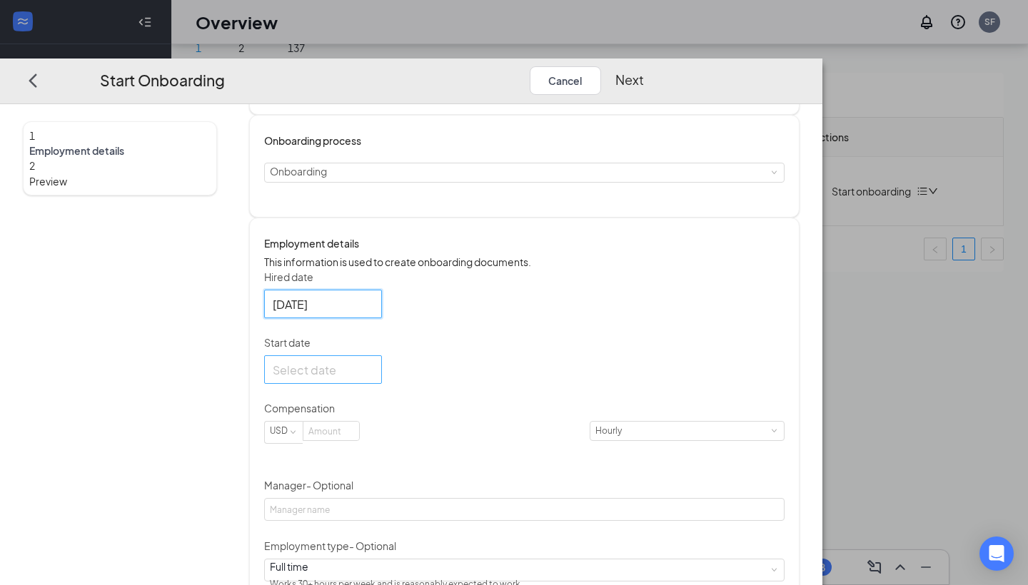
click at [370, 379] on input "Start date" at bounding box center [322, 370] width 98 height 18
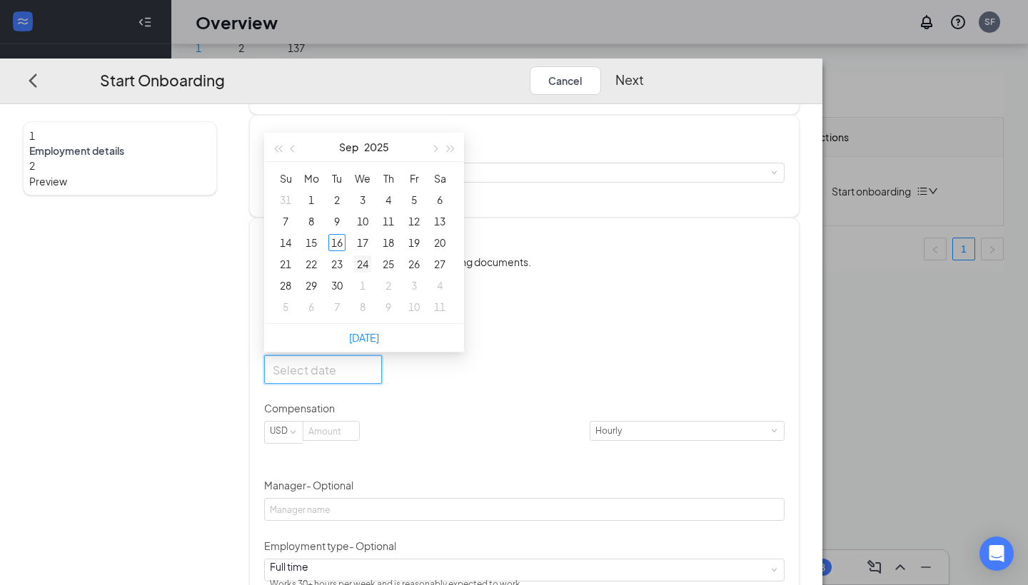
type input "[DATE]"
click at [371, 273] on div "24" at bounding box center [362, 264] width 17 height 17
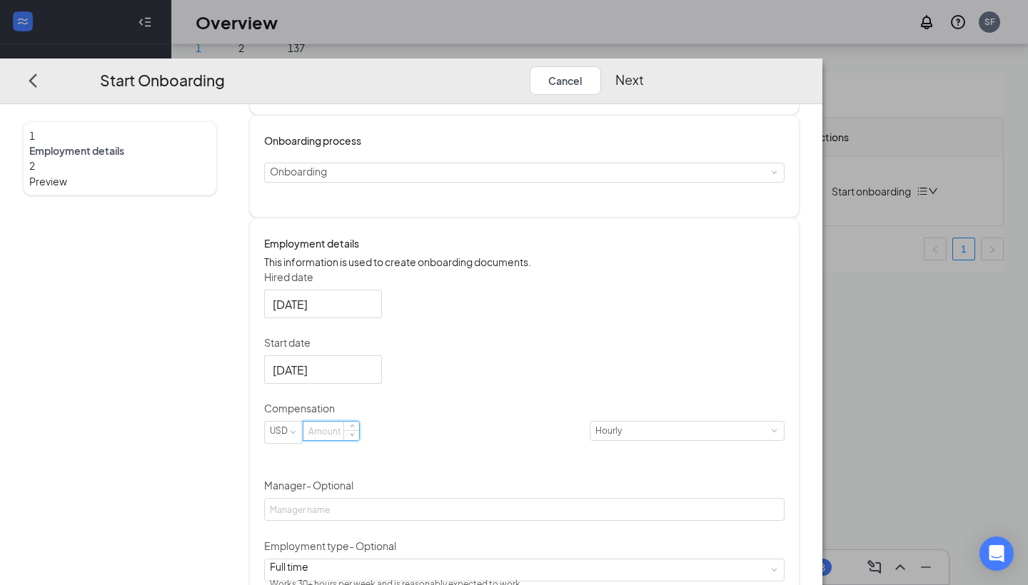
click at [359, 440] on input at bounding box center [331, 431] width 56 height 19
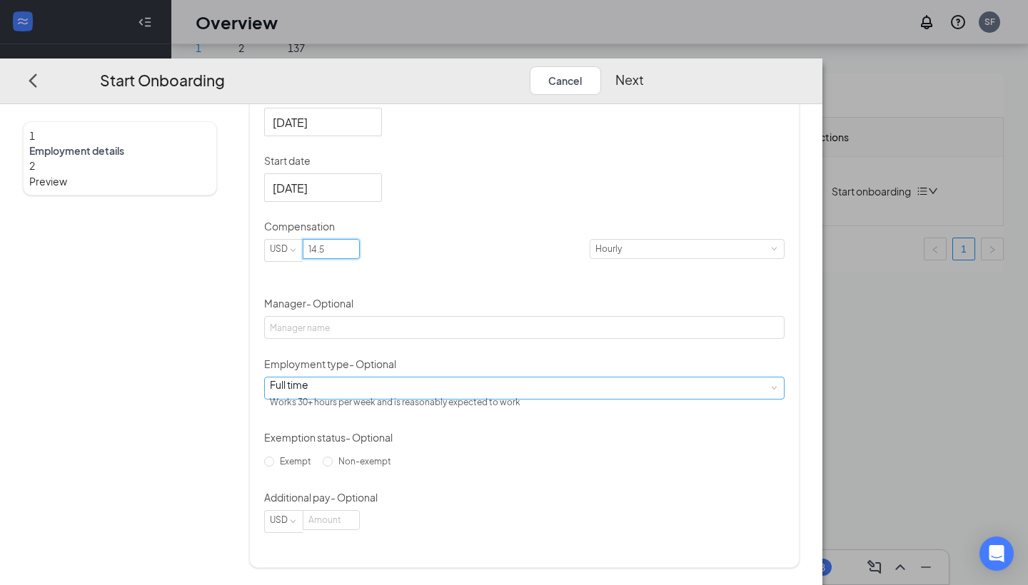
scroll to position [64, 0]
type input "14.5"
click at [533, 388] on div "Full time Works 30+ hours per week and is reasonably expected to work" at bounding box center [524, 388] width 509 height 21
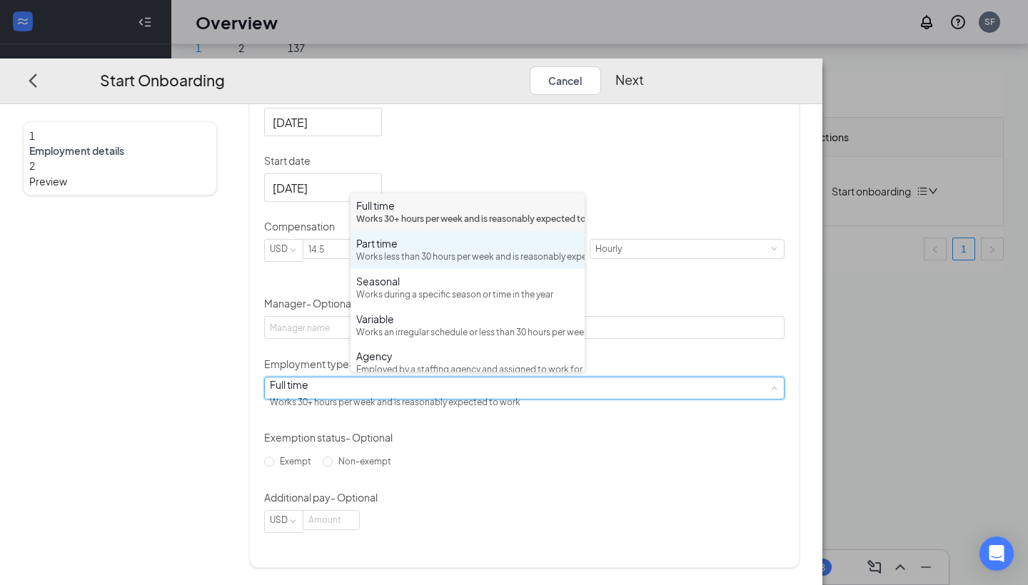
click at [519, 264] on div "Works less than 30 hours per week and is reasonably expected to work" at bounding box center [467, 258] width 223 height 14
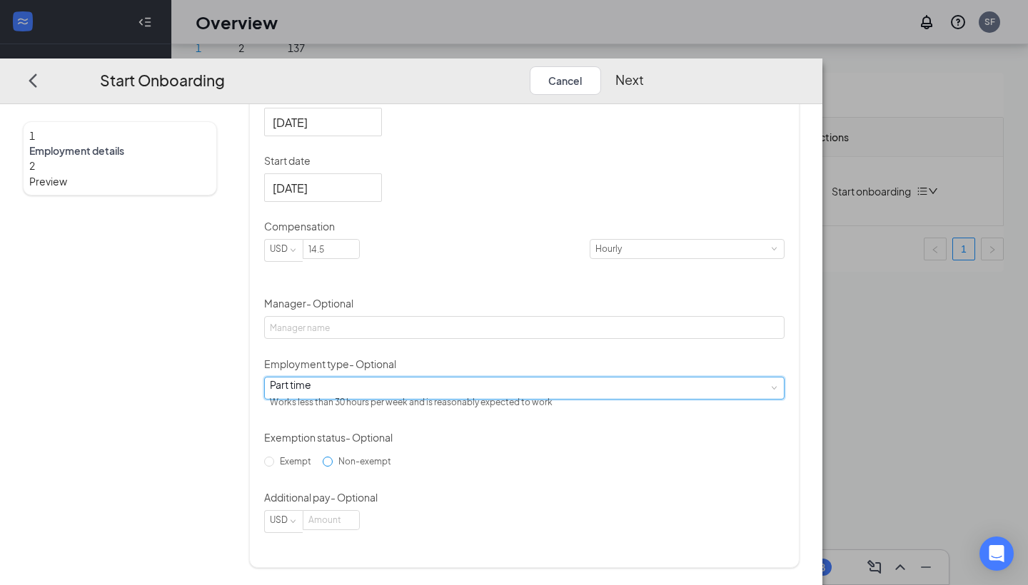
click at [333, 467] on input "Non-exempt" at bounding box center [328, 462] width 10 height 10
radio input "true"
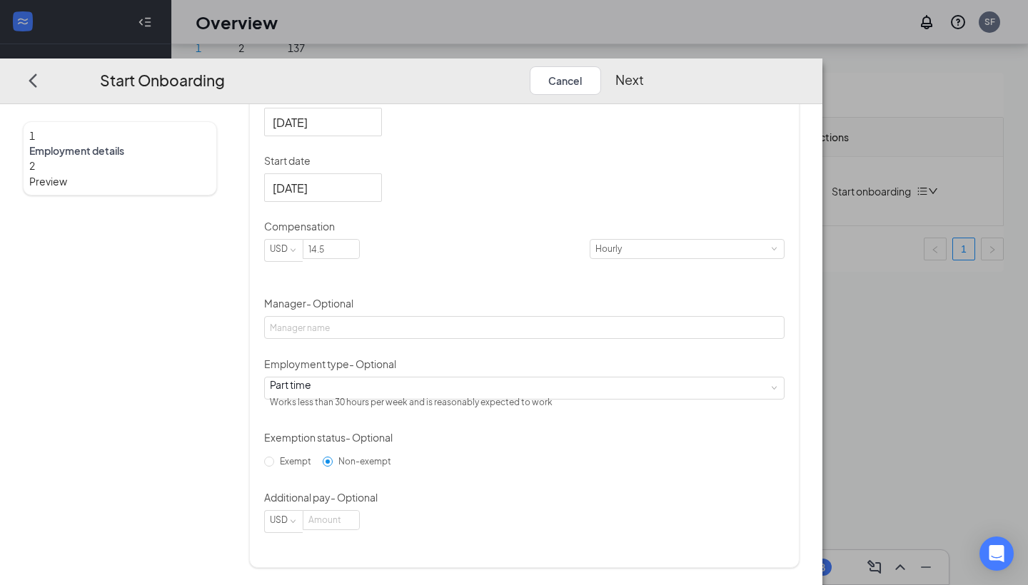
click at [644, 66] on button "Next" at bounding box center [629, 80] width 29 height 29
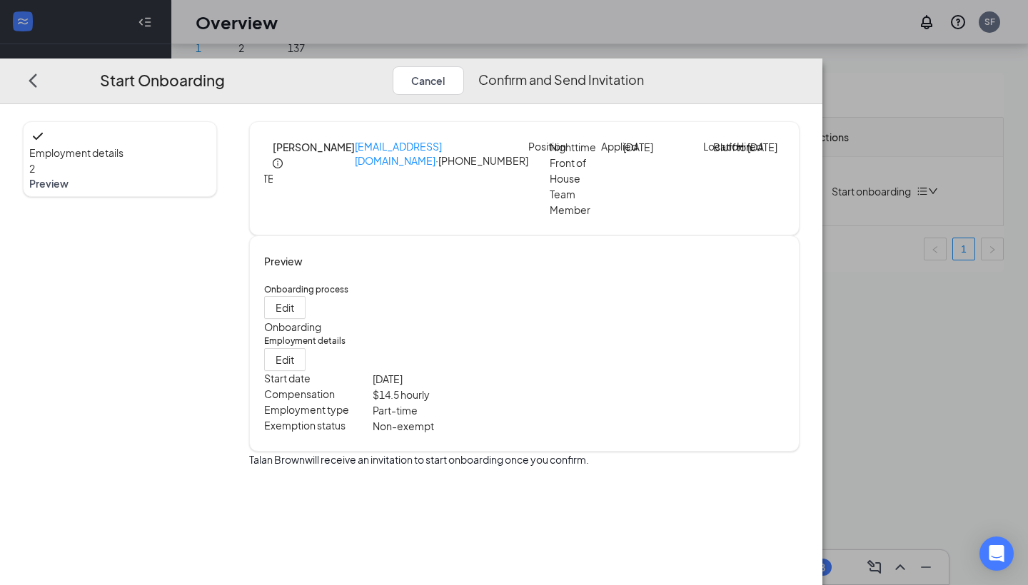
scroll to position [0, 0]
click at [644, 66] on button "Confirm and Send Invitation" at bounding box center [561, 80] width 166 height 29
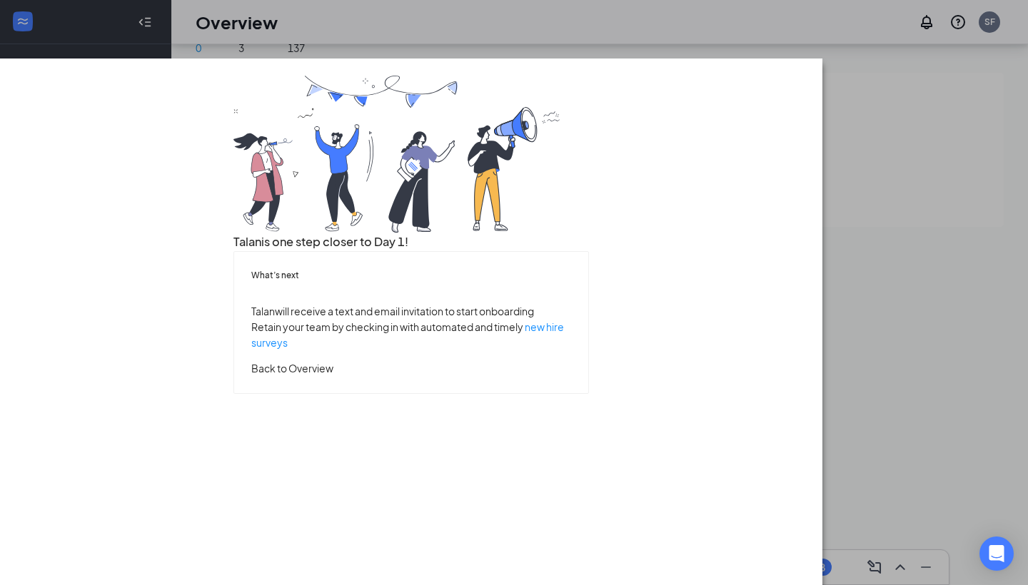
click at [333, 376] on button "Back to Overview" at bounding box center [292, 368] width 82 height 16
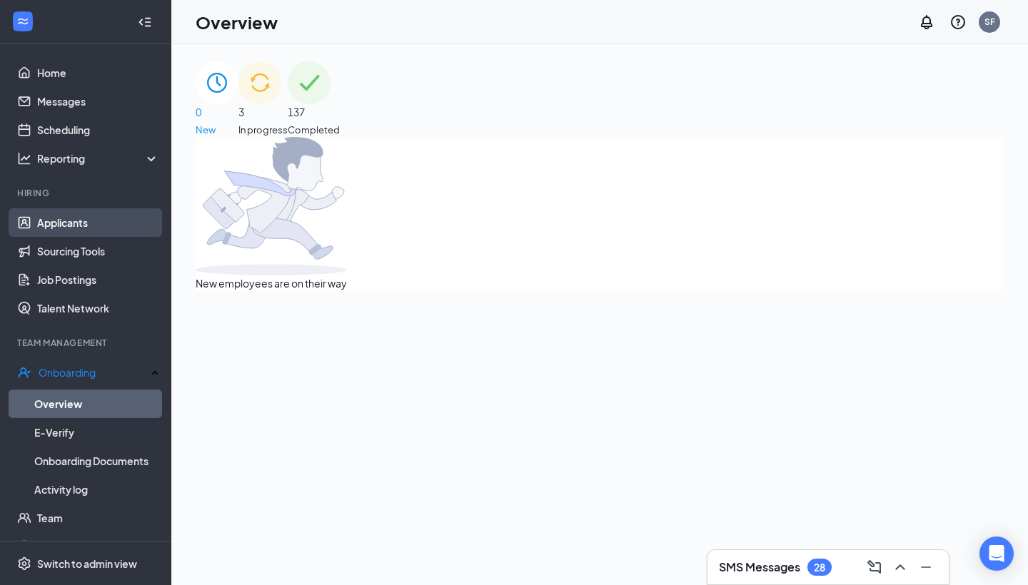
click at [103, 220] on link "Applicants" at bounding box center [98, 222] width 122 height 29
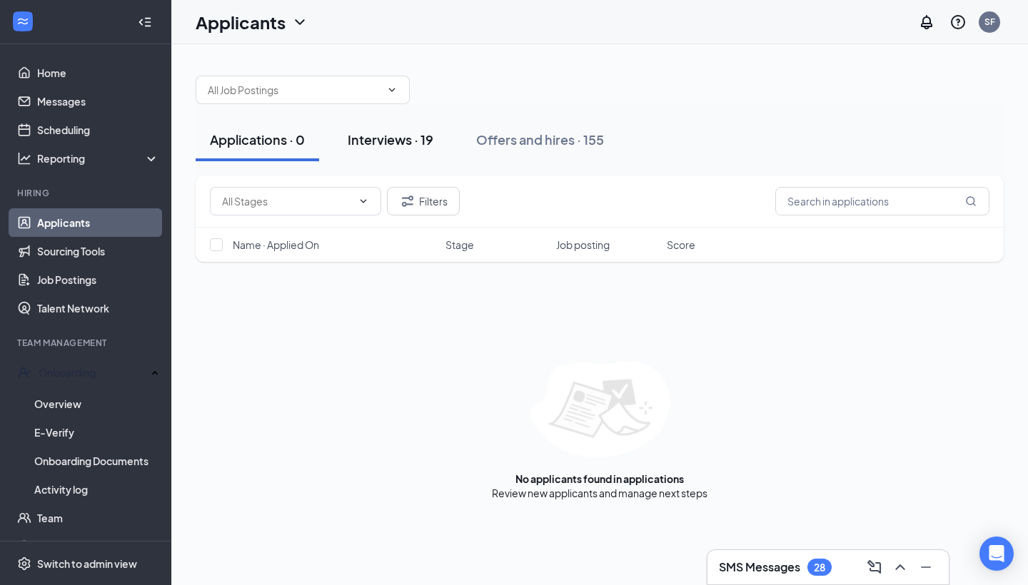
click at [415, 144] on div "Interviews · 19" at bounding box center [391, 140] width 86 height 18
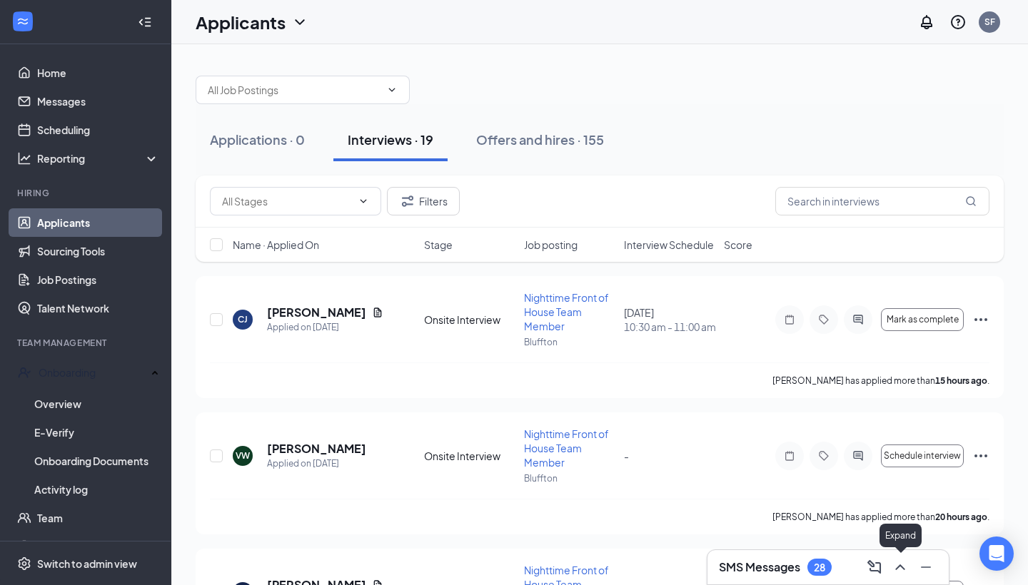
click at [900, 569] on icon "ChevronUp" at bounding box center [899, 567] width 17 height 17
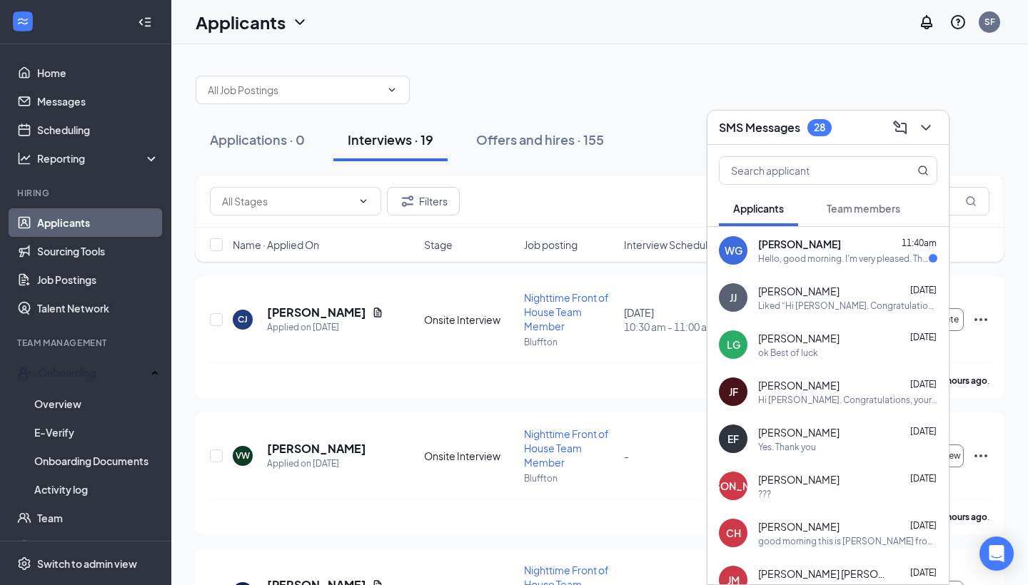
click at [857, 248] on div "[PERSON_NAME] 11:40am" at bounding box center [847, 244] width 179 height 14
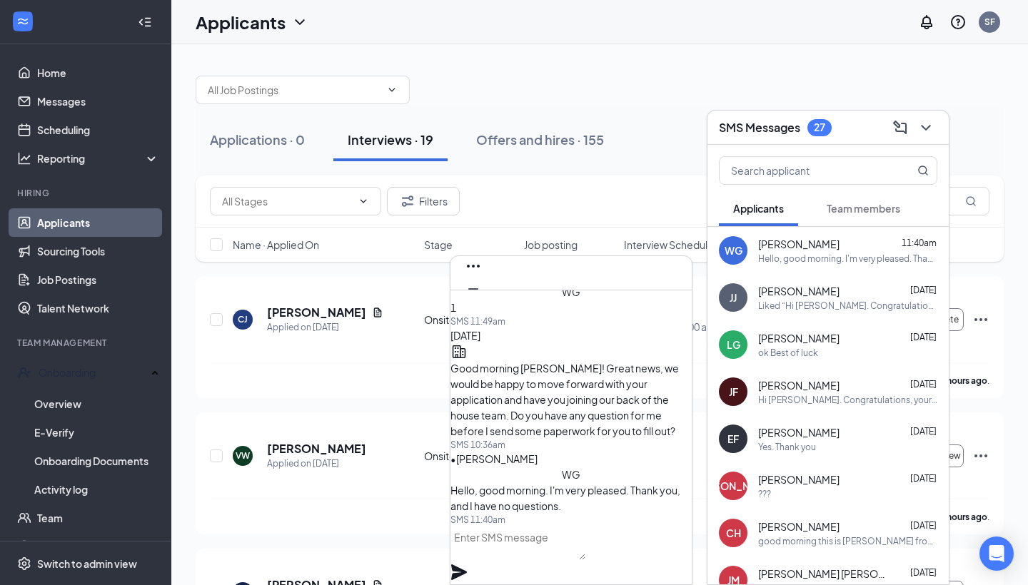
click at [585, 553] on textarea at bounding box center [517, 543] width 135 height 34
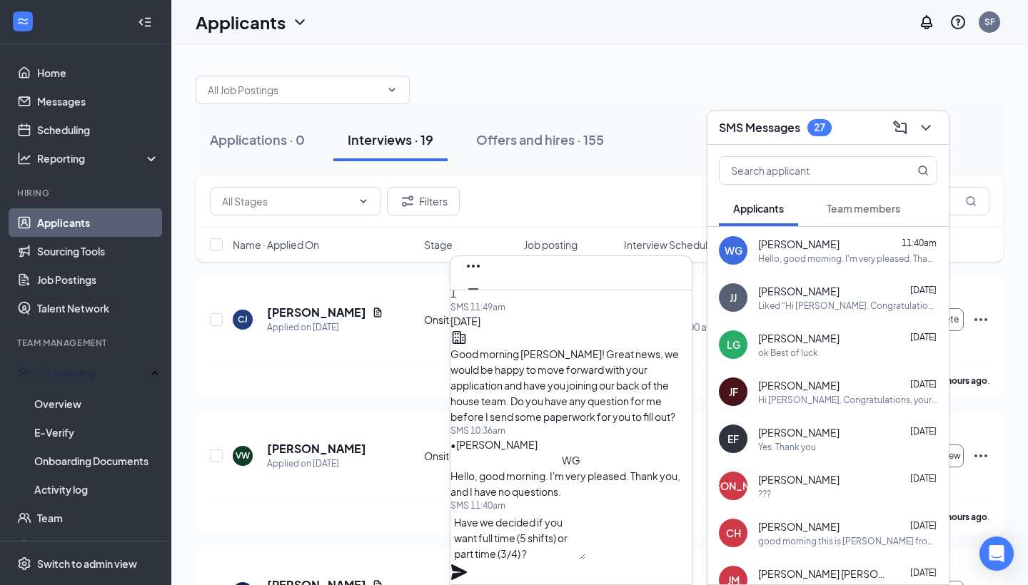
type textarea "Have we decided if you want full time (5 shifts) or part time (3/4) ?"
click at [467, 565] on icon "Plane" at bounding box center [459, 573] width 16 height 16
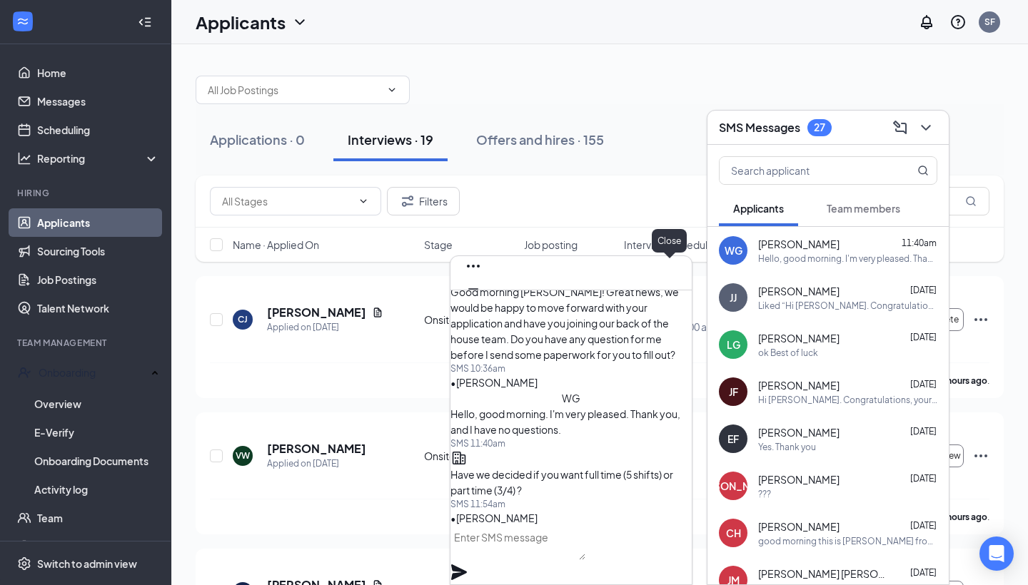
click at [482, 303] on icon "Cross" at bounding box center [473, 311] width 17 height 17
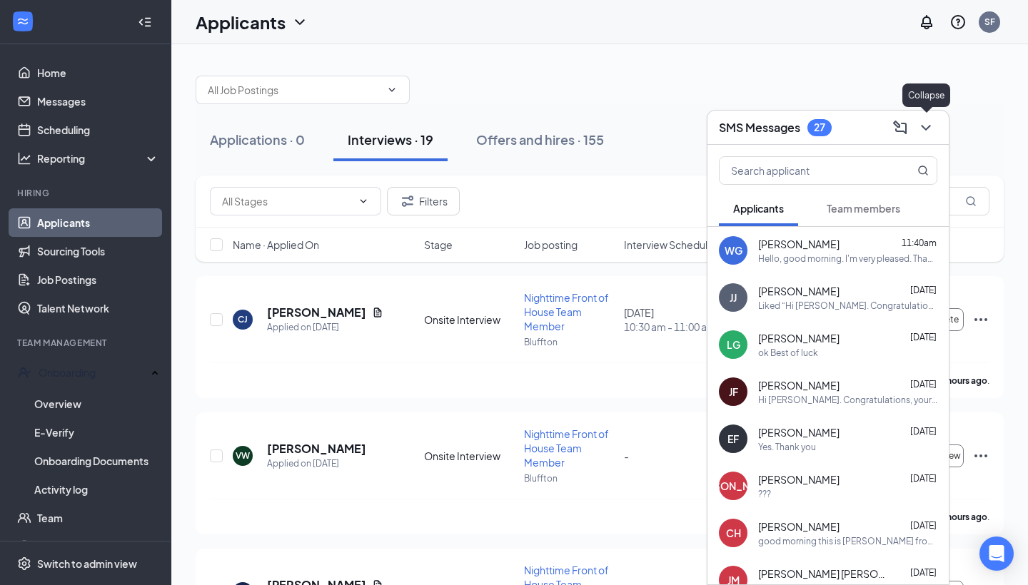
click at [926, 123] on icon "ChevronDown" at bounding box center [925, 127] width 17 height 17
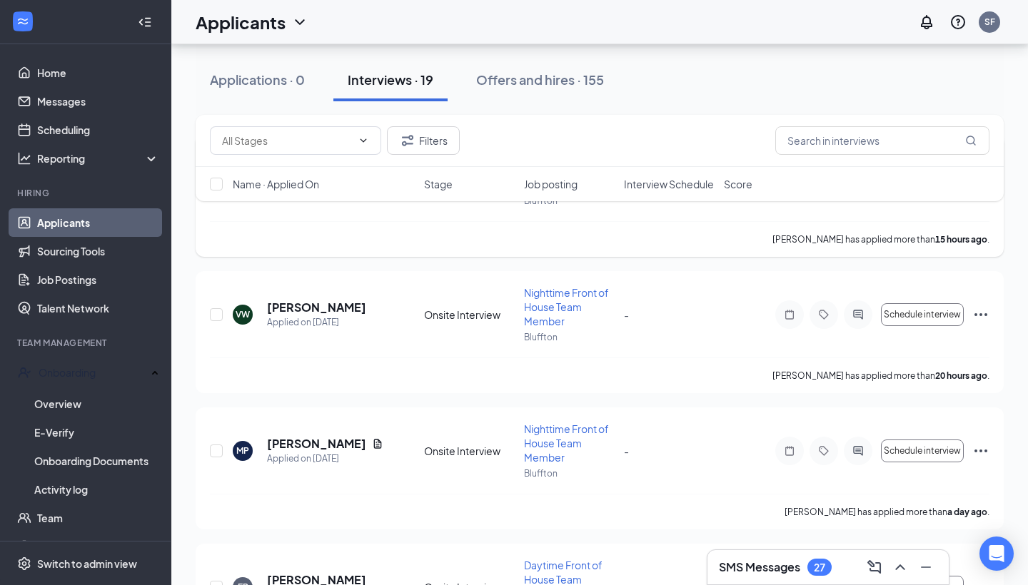
scroll to position [142, 0]
